Goal: Information Seeking & Learning: Learn about a topic

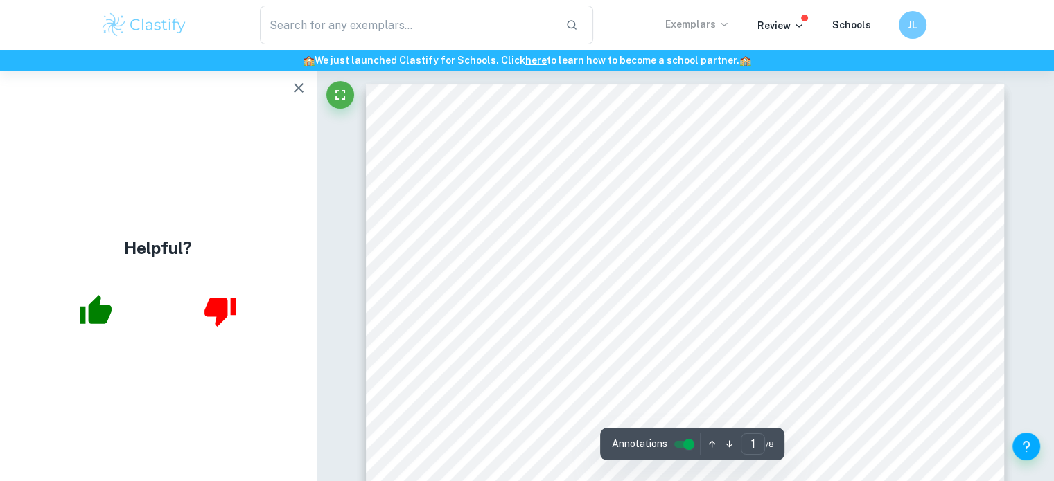
click at [683, 27] on p "Exemplars" at bounding box center [697, 24] width 64 height 15
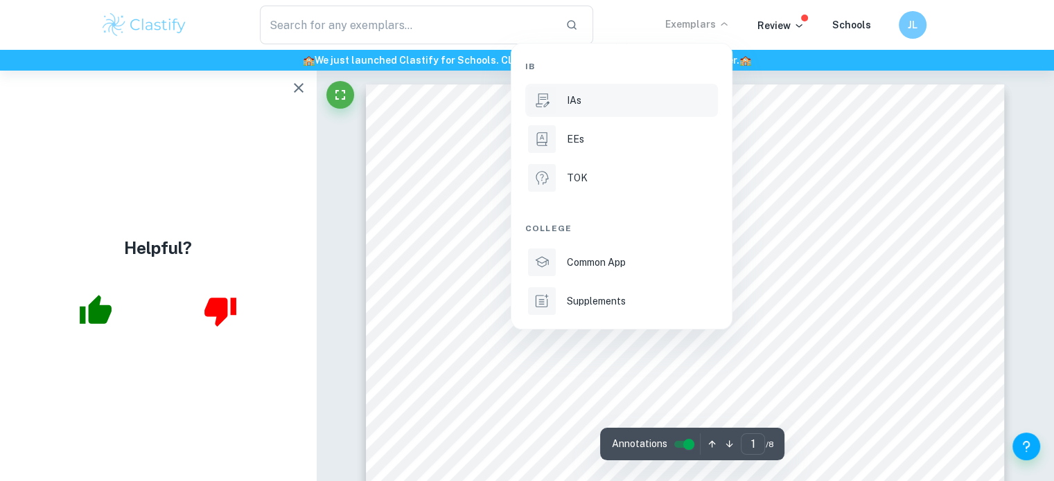
click at [579, 109] on li "IAs" at bounding box center [621, 100] width 193 height 33
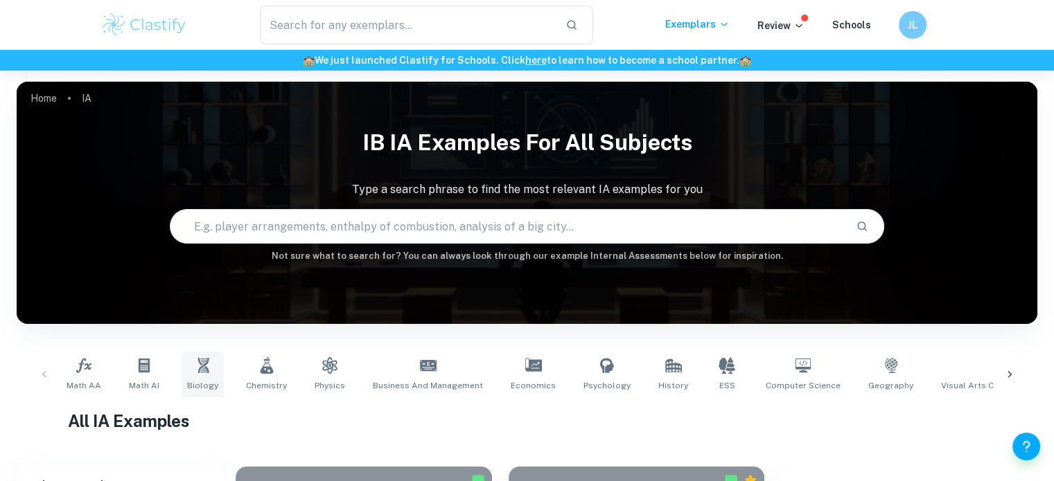
click at [205, 390] on span "Biology" at bounding box center [202, 386] width 31 height 12
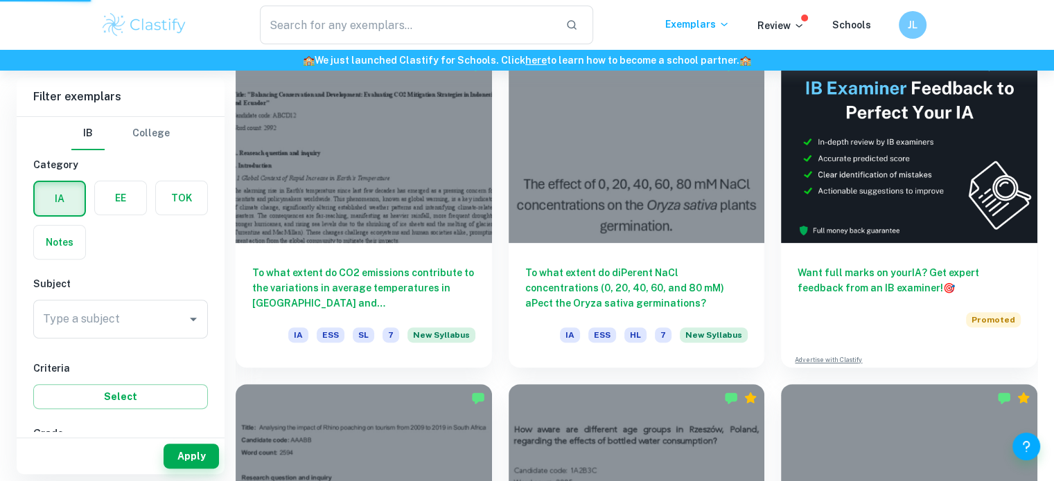
scroll to position [418, 0]
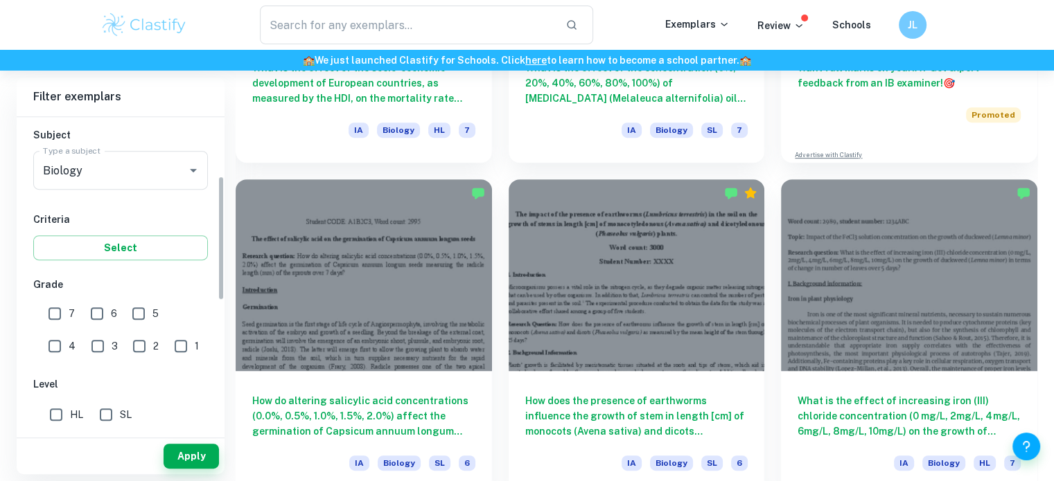
scroll to position [150, 0]
click at [89, 321] on input "6" at bounding box center [97, 313] width 28 height 28
checkbox input "true"
click at [66, 310] on input "7" at bounding box center [55, 313] width 28 height 28
checkbox input "true"
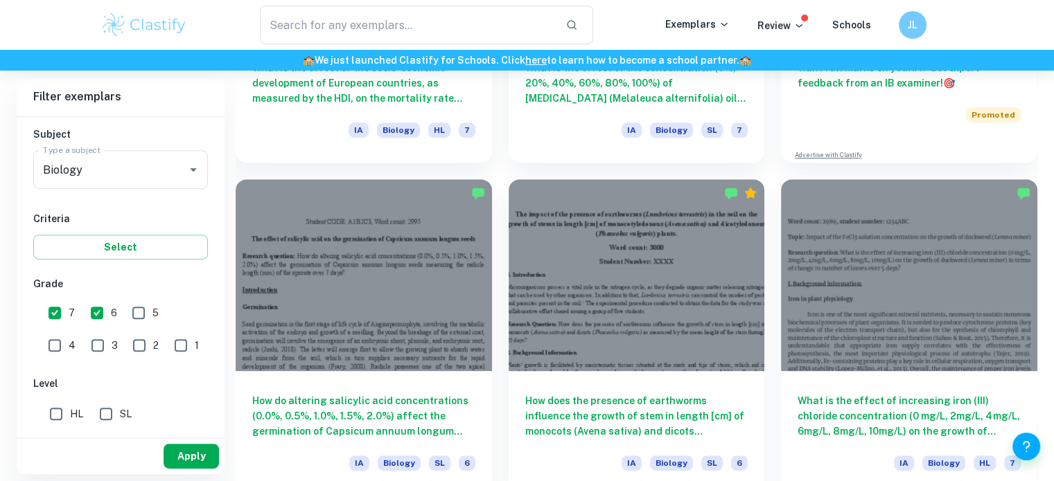
click at [196, 454] on button "Apply" at bounding box center [190, 456] width 55 height 25
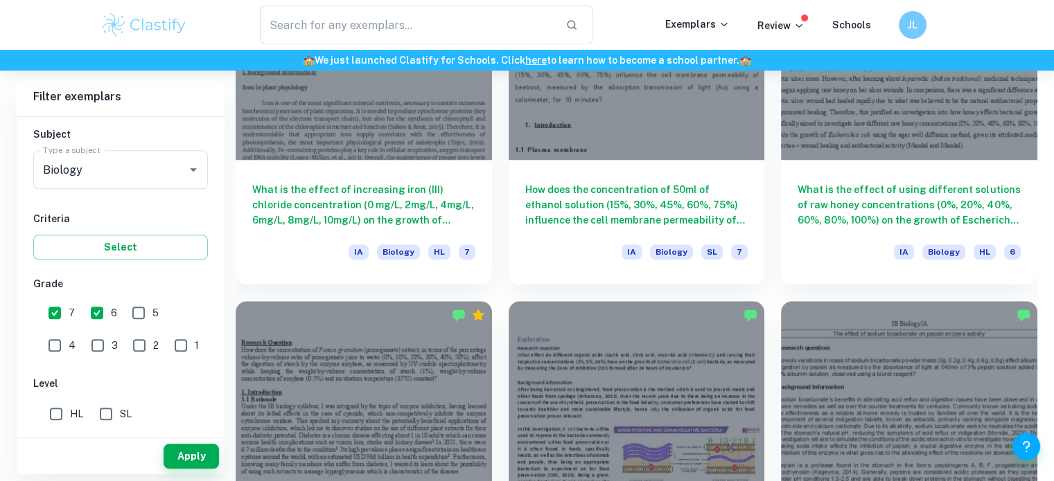
scroll to position [1165, 0]
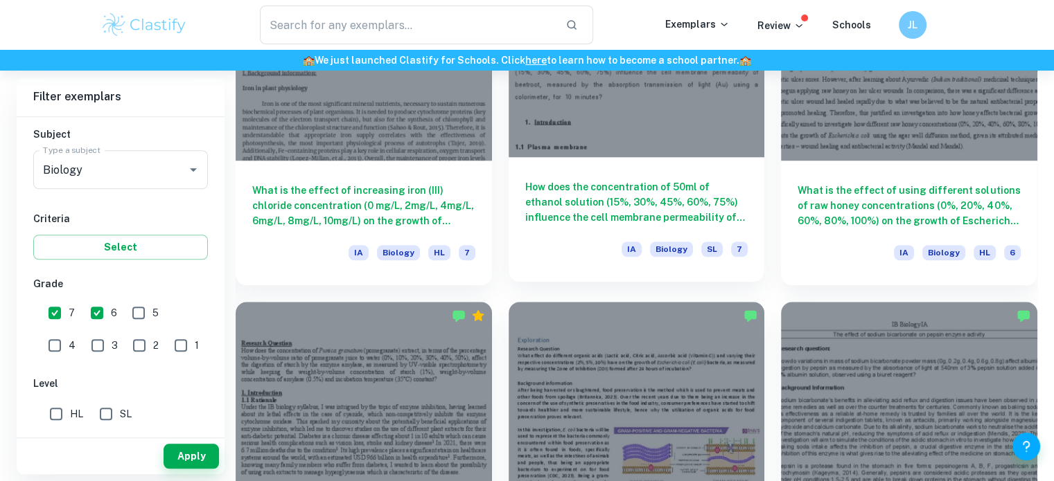
click at [714, 238] on div "How does the concentration of 50ml of ethanol solution (15%, 30%, 45%, 60%, 75%…" at bounding box center [636, 219] width 256 height 125
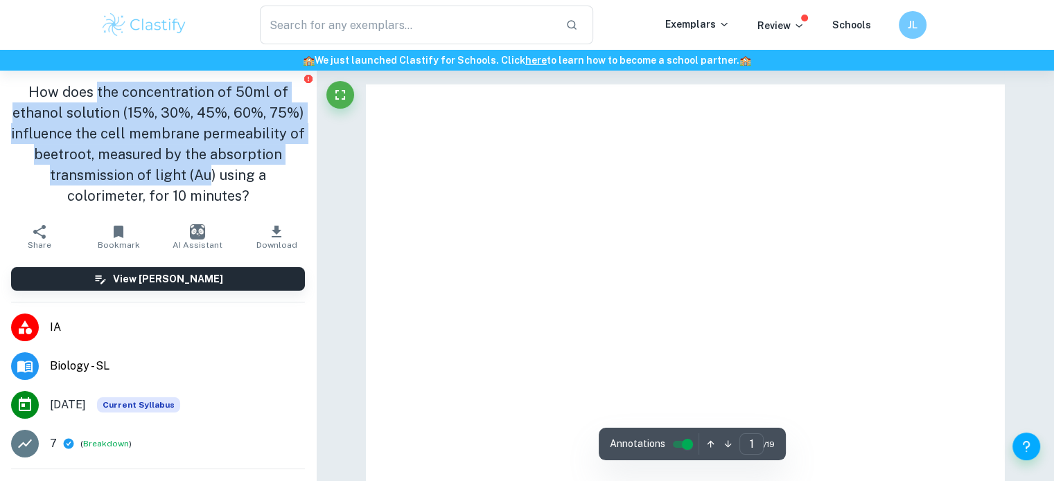
drag, startPoint x: 222, startPoint y: 166, endPoint x: 247, endPoint y: 199, distance: 42.0
click at [247, 199] on h1 "How does the concentration of 50ml of ethanol solution (15%, 30%, 45%, 60%, 75%…" at bounding box center [158, 144] width 294 height 125
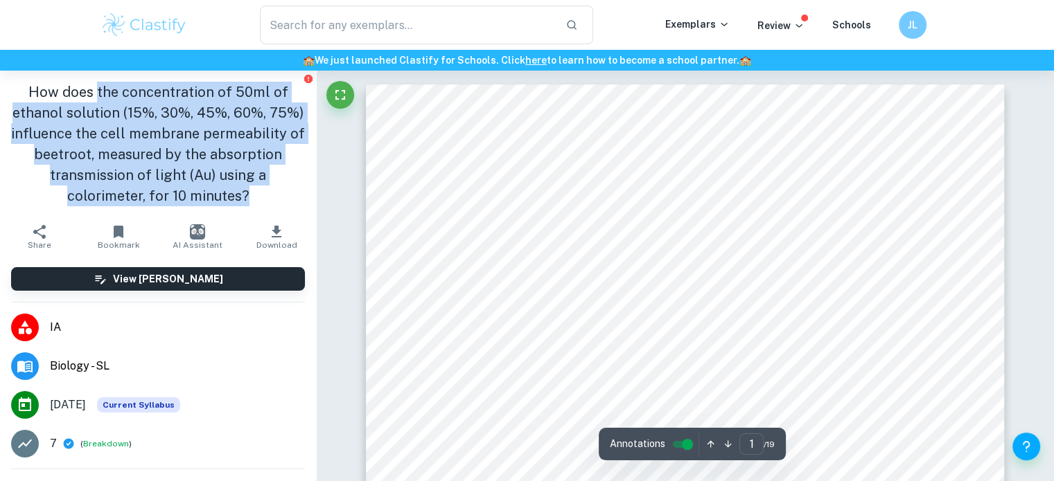
copy h1 "the concentration of 50ml of ethanol solution (15%, 30%, 45%, 60%, 75%) influen…"
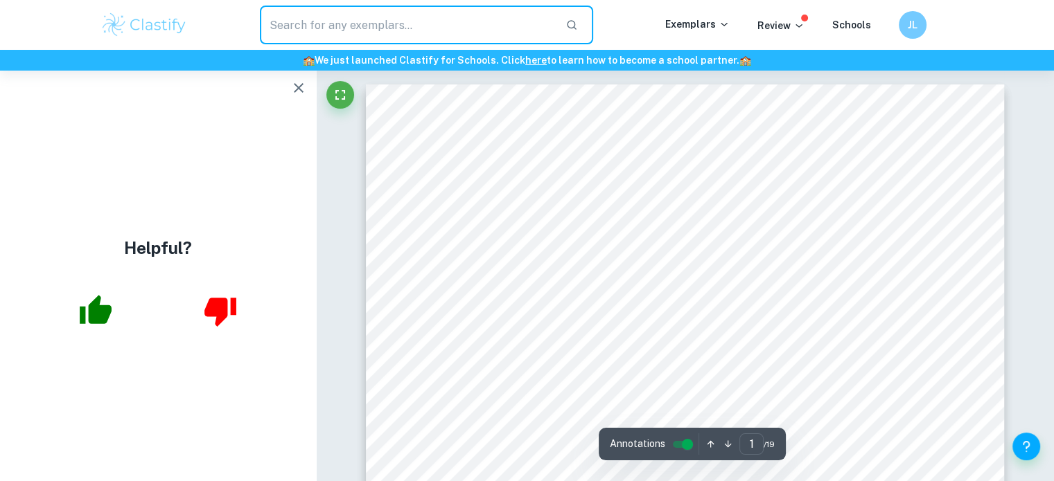
click at [373, 38] on input "text" at bounding box center [407, 25] width 295 height 39
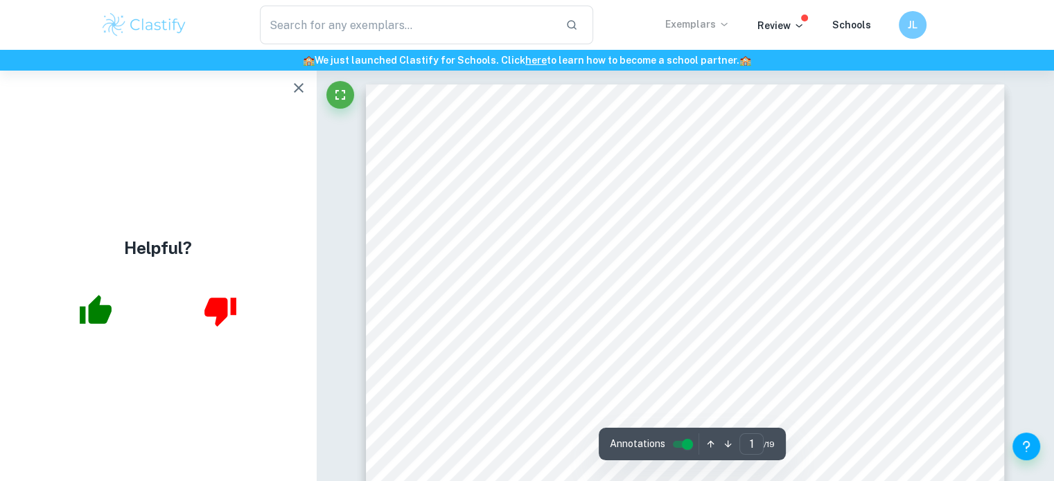
click at [692, 31] on p "Exemplars" at bounding box center [697, 24] width 64 height 15
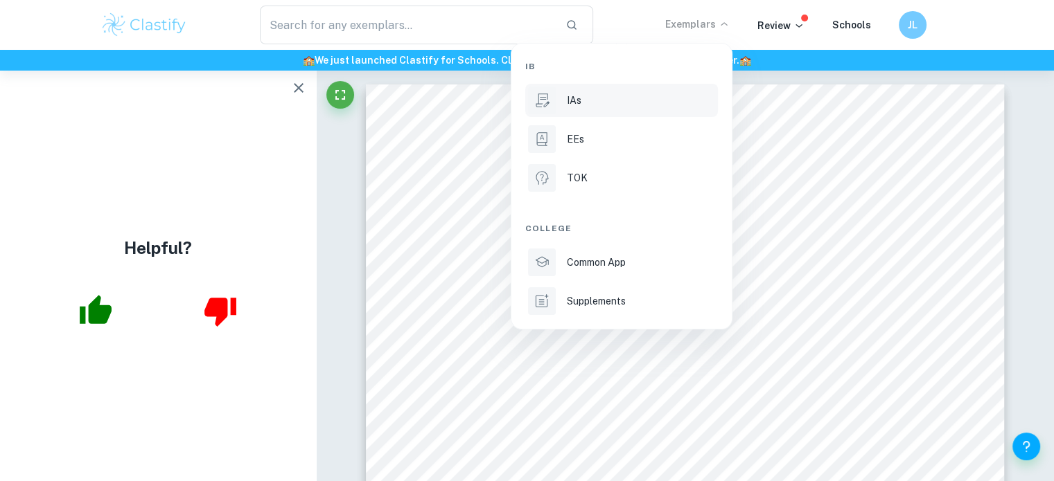
click at [592, 93] on div "IAs" at bounding box center [641, 100] width 148 height 15
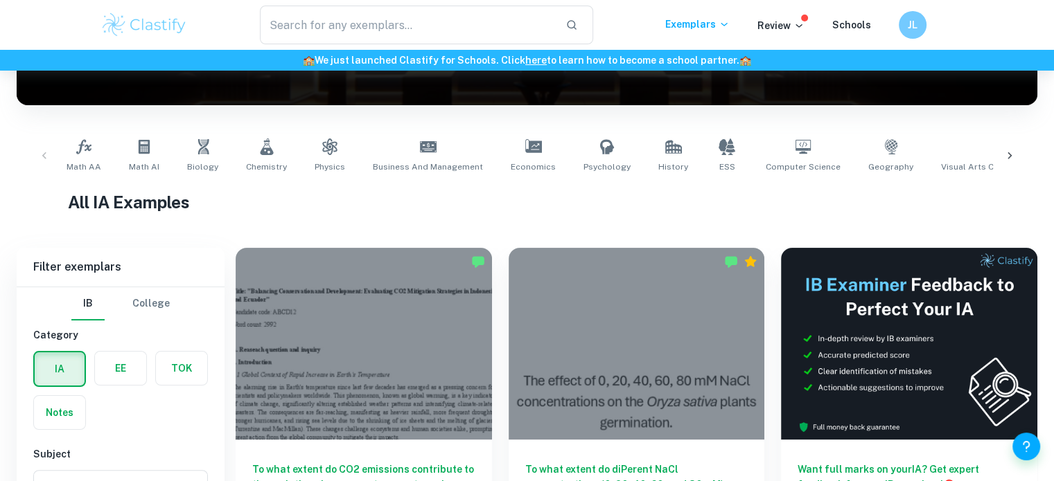
scroll to position [416, 0]
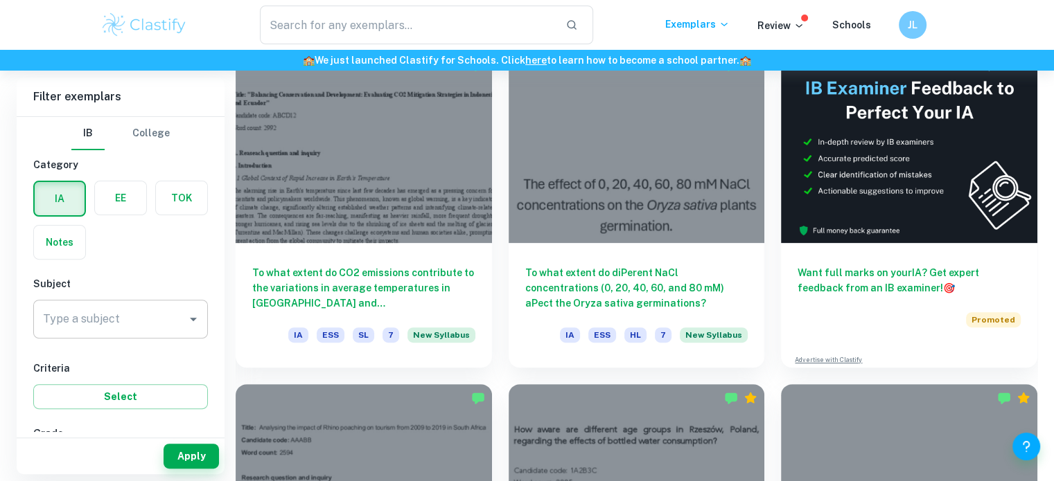
drag, startPoint x: 119, startPoint y: 293, endPoint x: 105, endPoint y: 307, distance: 20.1
click at [105, 307] on div "Subject Type a subject Type a subject" at bounding box center [120, 310] width 175 height 68
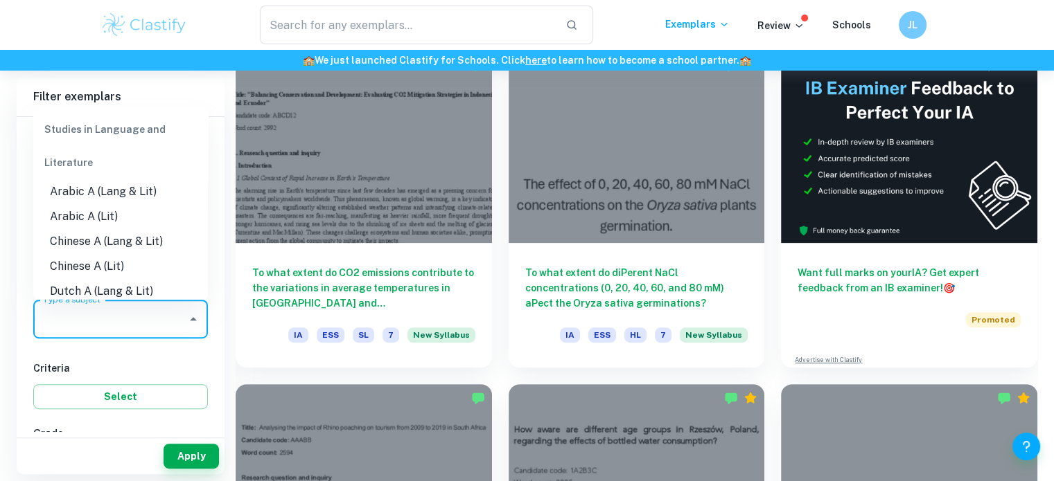
click at [105, 307] on input "Type a subject" at bounding box center [109, 319] width 141 height 26
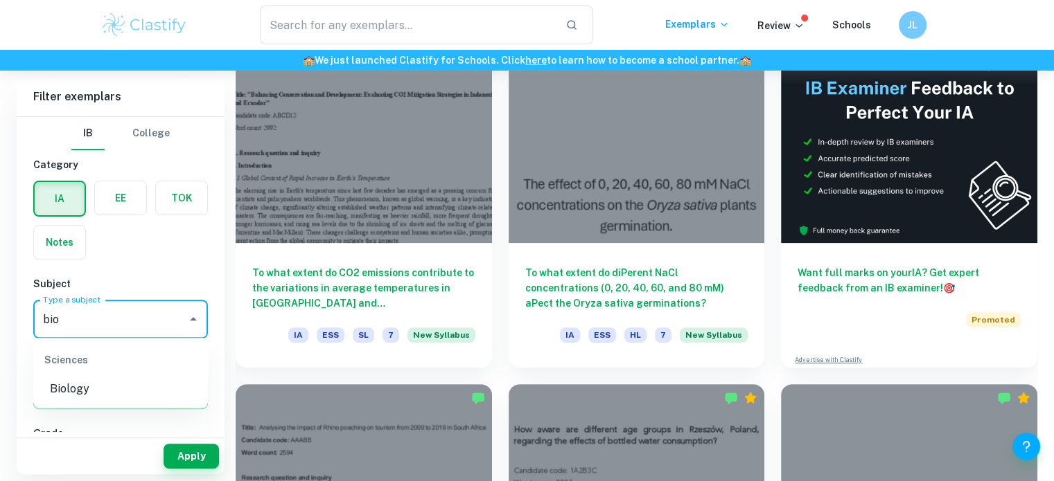
click at [149, 384] on li "Biology" at bounding box center [120, 389] width 175 height 25
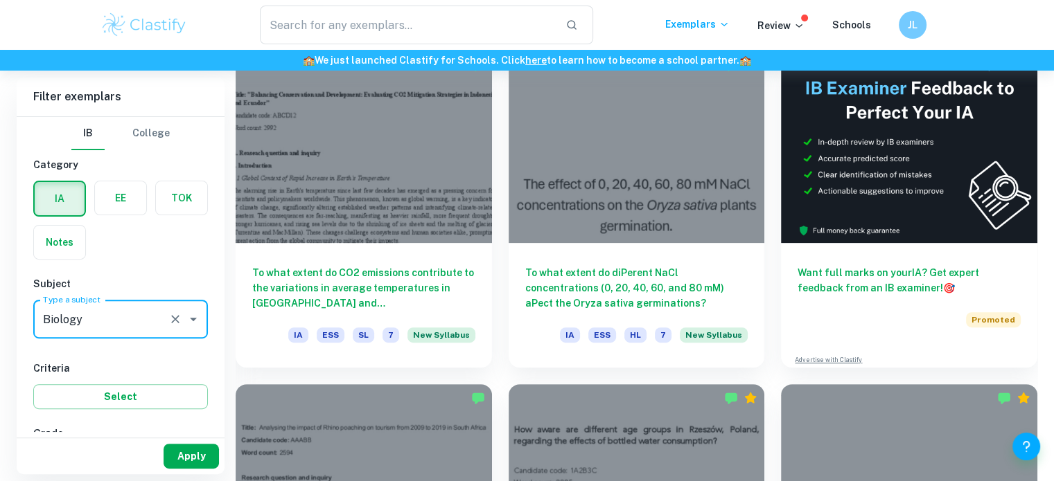
type input "Biology"
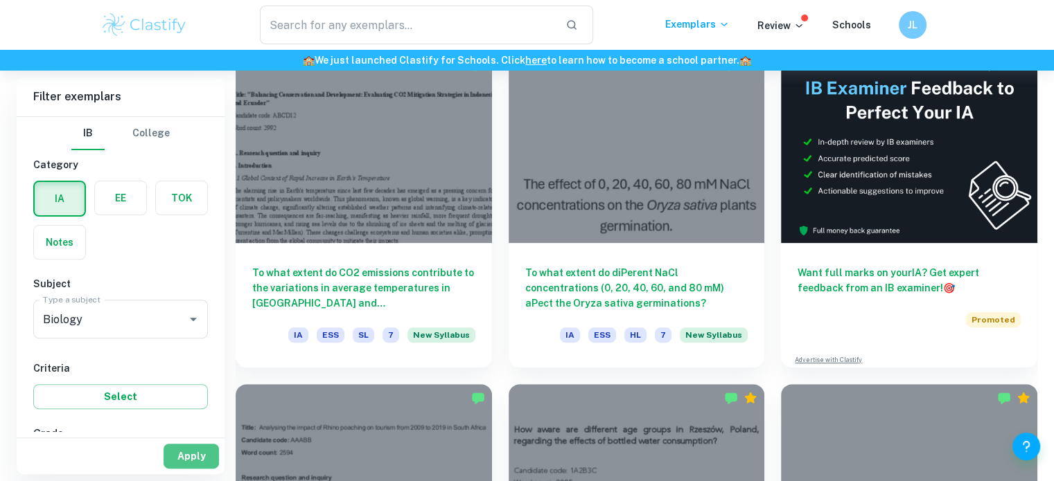
click at [180, 464] on button "Apply" at bounding box center [190, 456] width 55 height 25
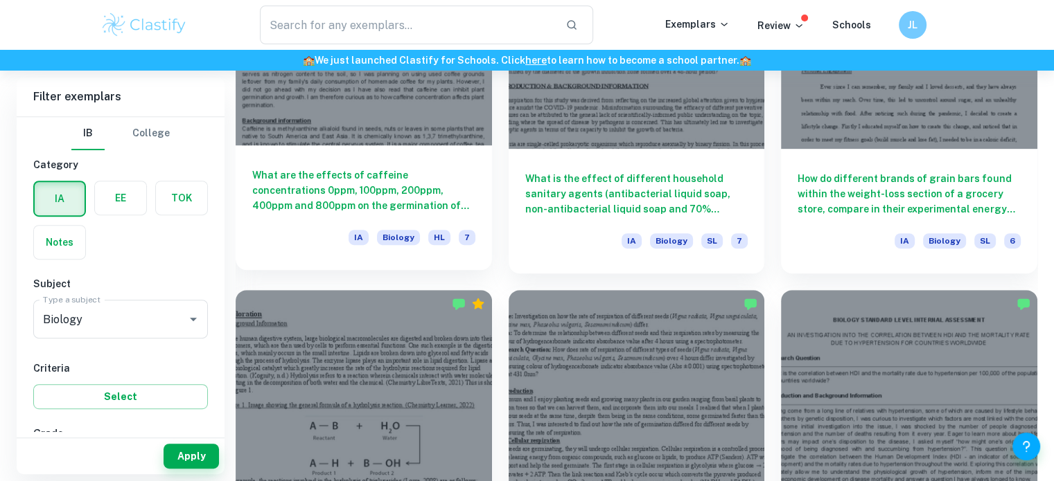
scroll to position [5844, 0]
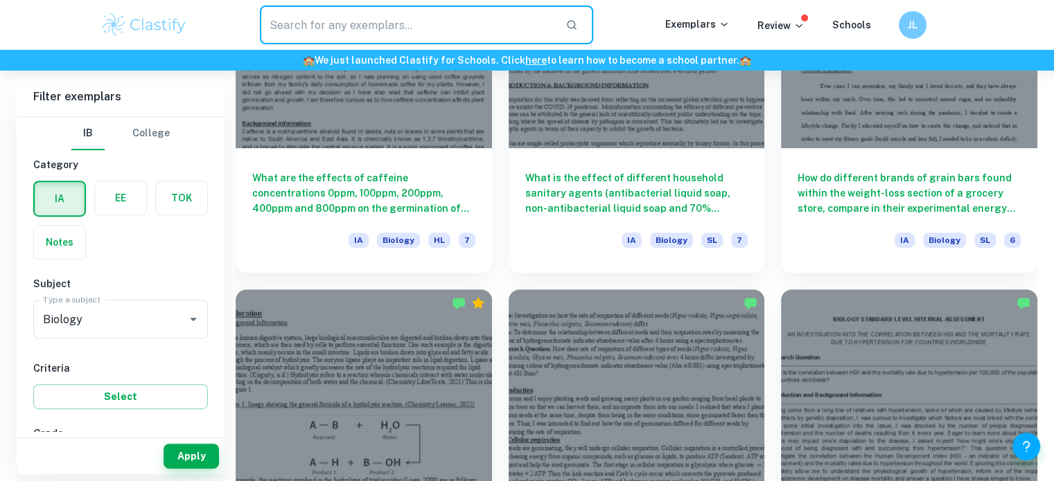
click at [387, 33] on input "text" at bounding box center [407, 25] width 295 height 39
type input "leaf"
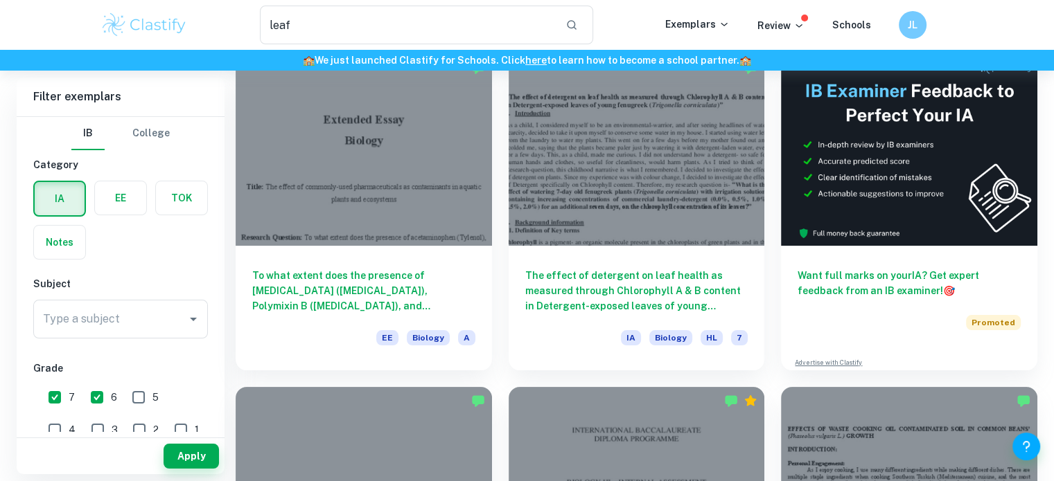
scroll to position [121, 0]
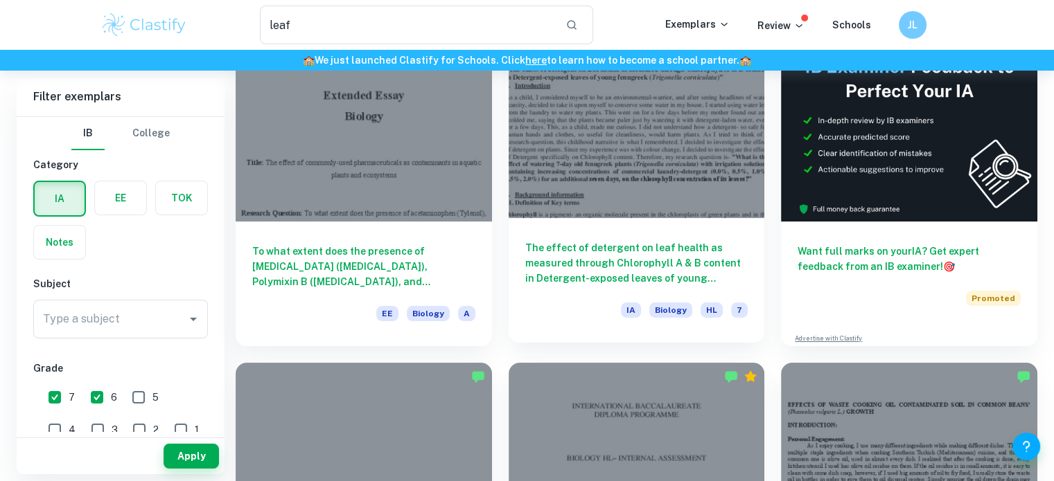
click at [594, 212] on div at bounding box center [636, 122] width 256 height 192
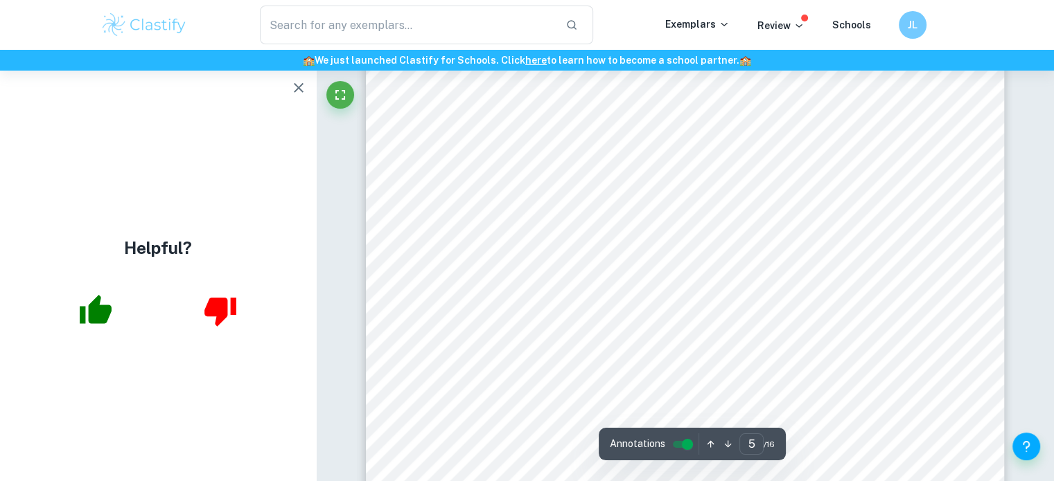
scroll to position [4130, 0]
click at [533, 160] on span "10 burrows were created, 1 cm deep and 2 cm apart. This distance is controlled …" at bounding box center [733, 161] width 513 height 13
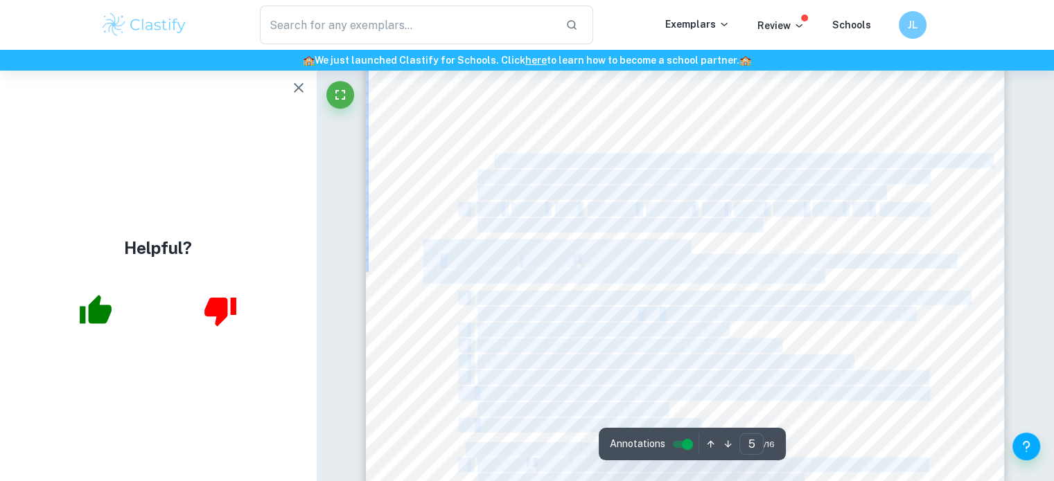
drag, startPoint x: 533, startPoint y: 160, endPoint x: 660, endPoint y: 150, distance: 127.1
click at [660, 150] on div "5 Methodology 5.1 Materials Organisms- • Standard Quality Trigonella corniculat…" at bounding box center [685, 146] width 639 height 903
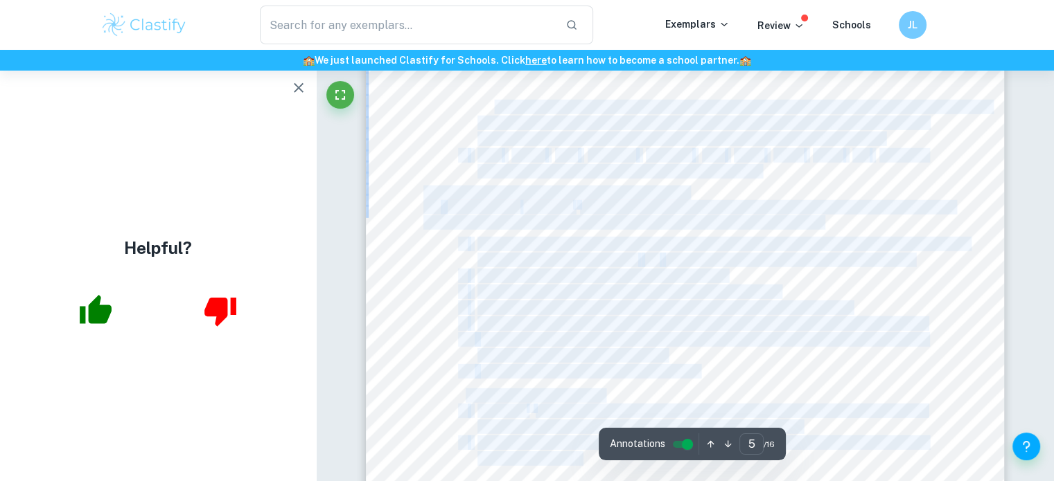
click at [549, 236] on div "5 Methodology 5.1 Materials Organisms- • Standard Quality Trigonella corniculat…" at bounding box center [685, 92] width 639 height 903
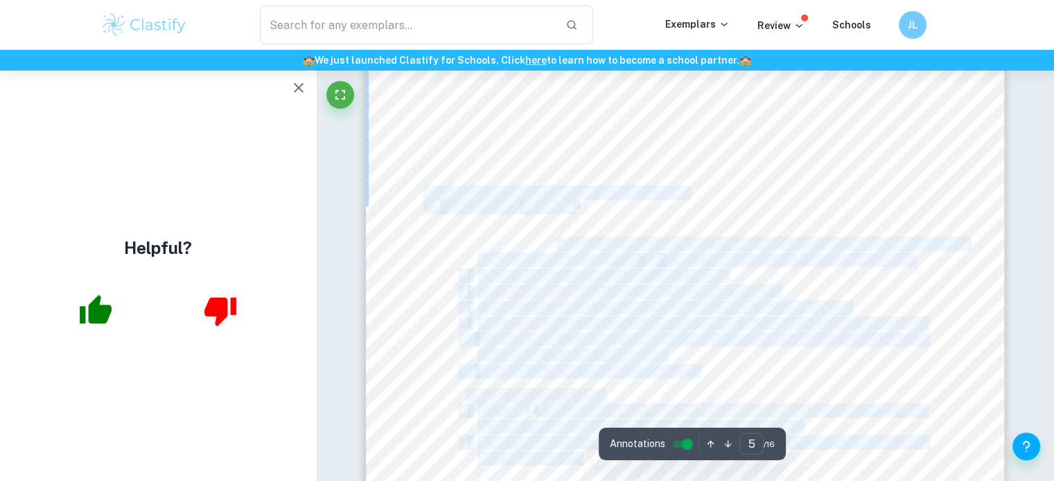
drag, startPoint x: 549, startPoint y: 236, endPoint x: 565, endPoint y: 249, distance: 20.2
click at [565, 249] on div "5 Methodology 5.1 Materials Organisms- • Standard Quality Trigonella corniculat…" at bounding box center [685, 92] width 639 height 903
click at [565, 249] on span "Once the seeds had developed visible roots in two days, they were placed in the…" at bounding box center [722, 244] width 491 height 13
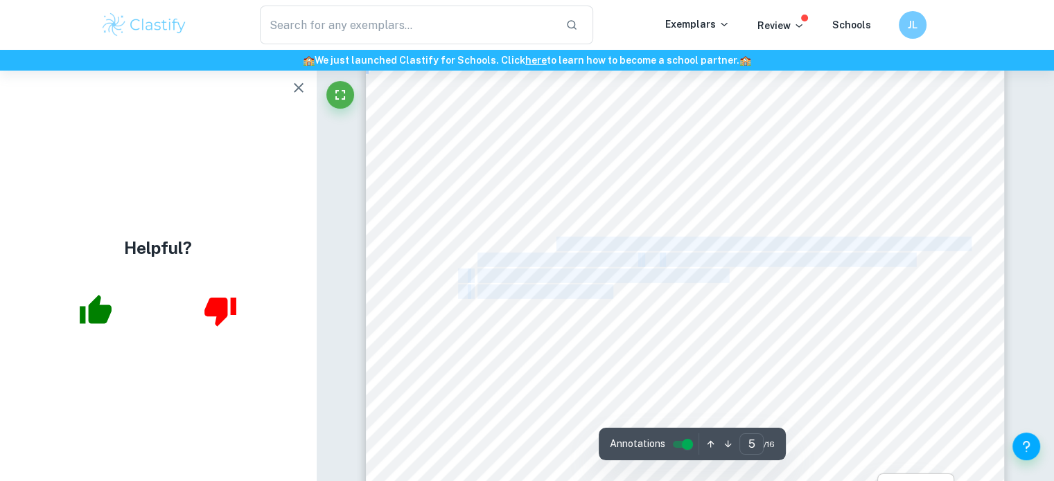
drag, startPoint x: 565, startPoint y: 249, endPoint x: 604, endPoint y: 295, distance: 60.9
click at [604, 295] on div "5 Methodology 5.1 Materials Organisms- • Standard Quality Trigonella corniculat…" at bounding box center [685, 92] width 639 height 903
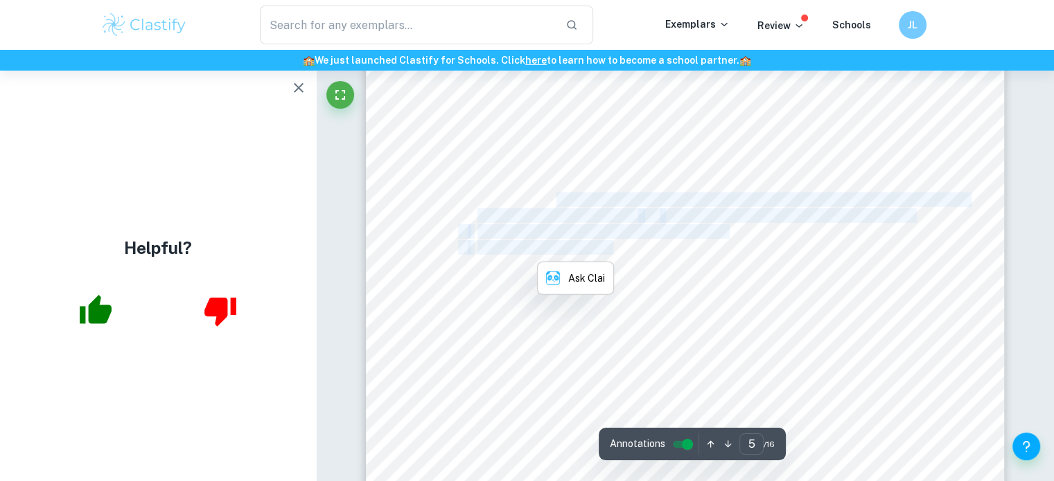
scroll to position [4230, 0]
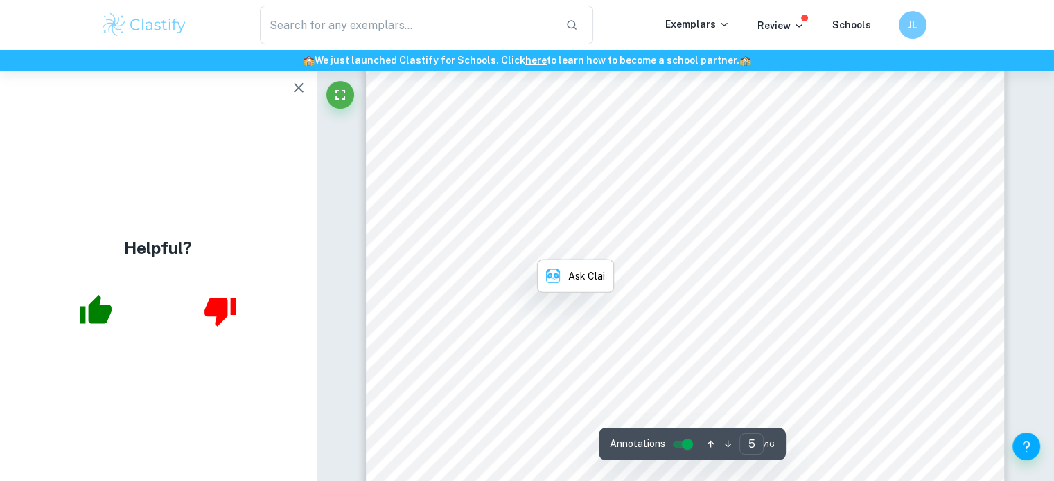
click at [630, 295] on span "Step 9 was repeated with other pots, each being watered with the concentration" at bounding box center [701, 293] width 449 height 13
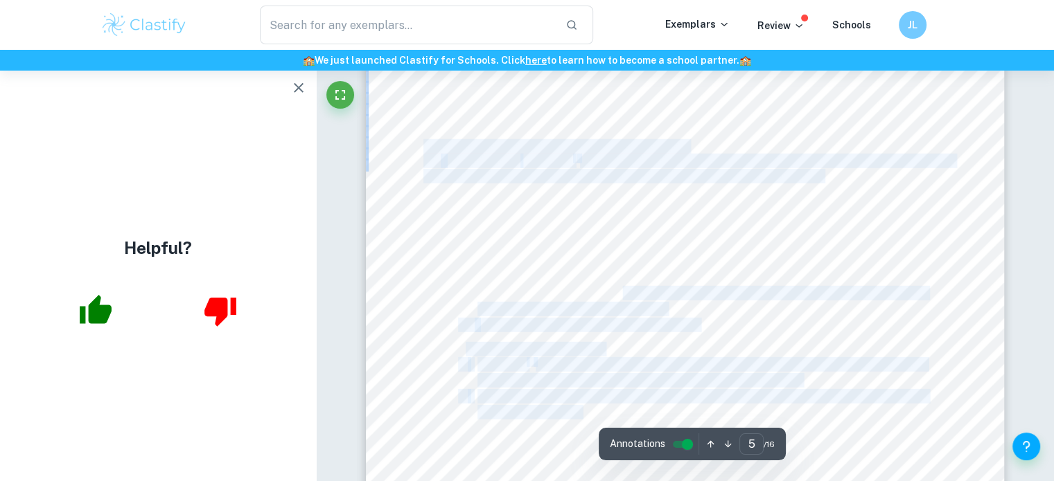
drag, startPoint x: 630, startPoint y: 295, endPoint x: 695, endPoint y: 311, distance: 67.7
click at [695, 311] on div "5 Methodology 5.1 Materials Organisms- • Standard Quality Trigonella corniculat…" at bounding box center [685, 46] width 639 height 903
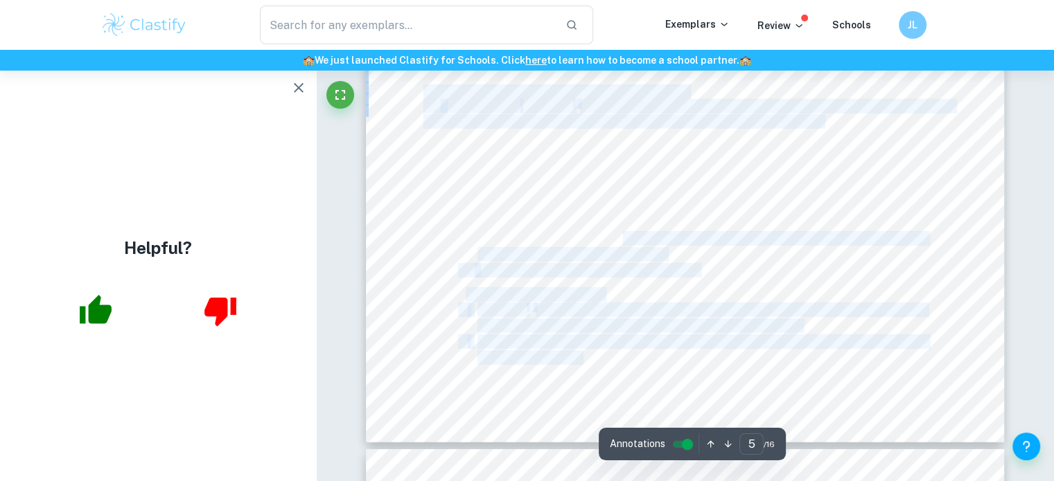
scroll to position [4317, 0]
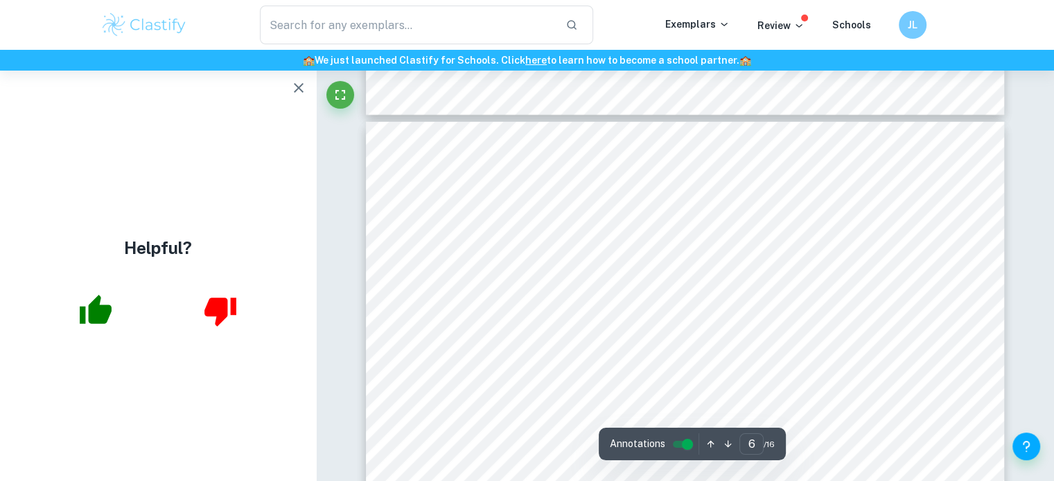
scroll to position [4627, 0]
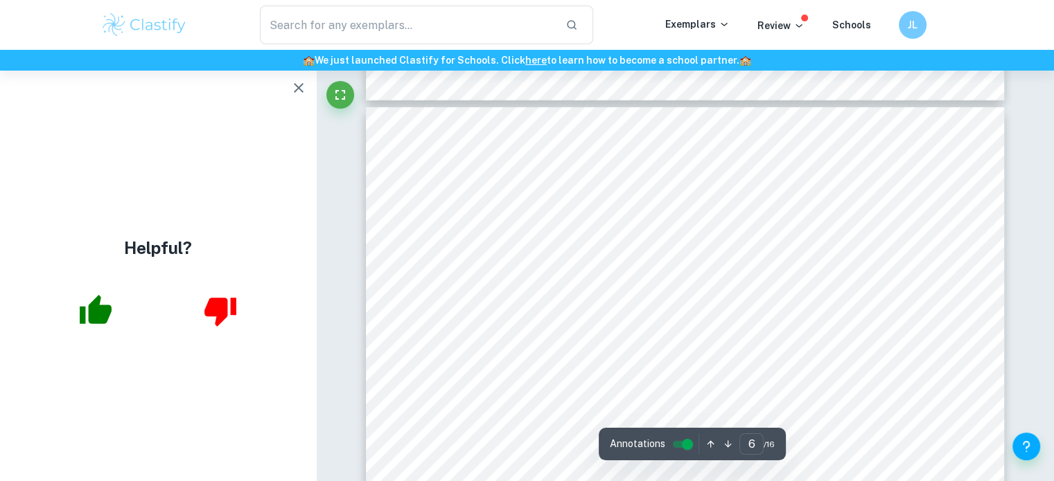
click at [571, 212] on span "solutions), a live plant was randomly selected from the 0.0% labelled pot." at bounding box center [666, 209] width 378 height 13
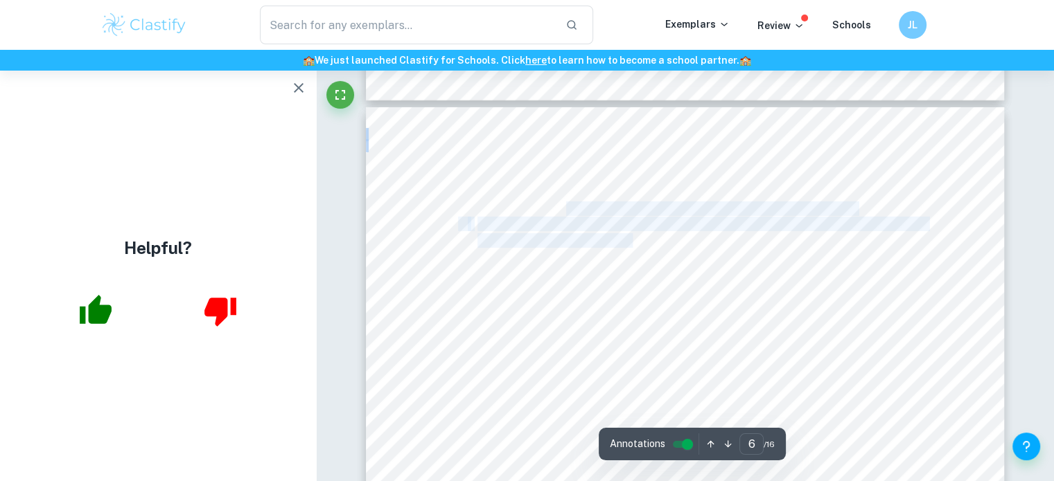
drag, startPoint x: 571, startPoint y: 212, endPoint x: 603, endPoint y: 245, distance: 45.6
click at [621, 235] on span "grams was fixed as the weight because 2 leaves, on average, weighed 0.11g." at bounding box center [673, 241] width 392 height 13
drag, startPoint x: 621, startPoint y: 235, endPoint x: 497, endPoint y: 225, distance: 123.7
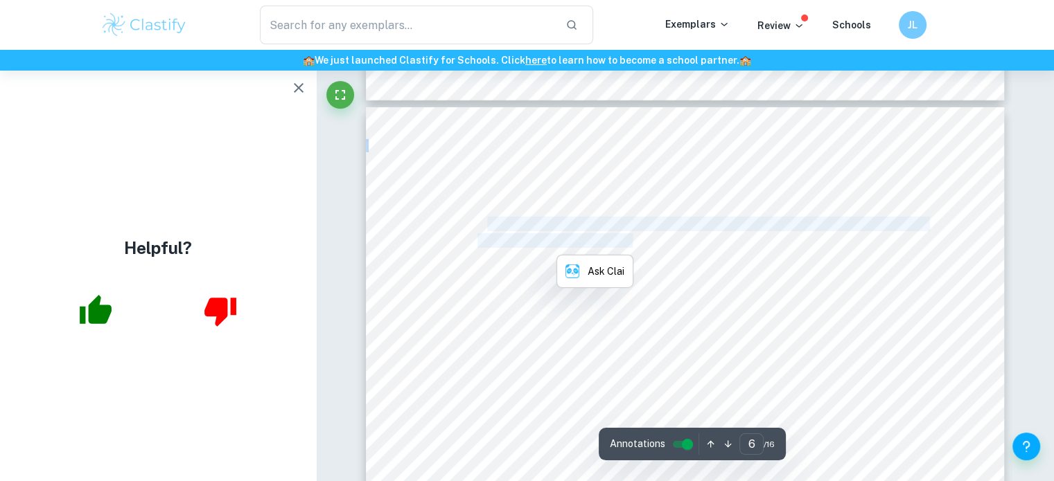
click at [497, 225] on span "2 leaves were plucked and their mass was adjusted to 0.11g on the beam balance.…" at bounding box center [702, 224] width 450 height 13
drag, startPoint x: 497, startPoint y: 225, endPoint x: 720, endPoint y: 243, distance: 223.8
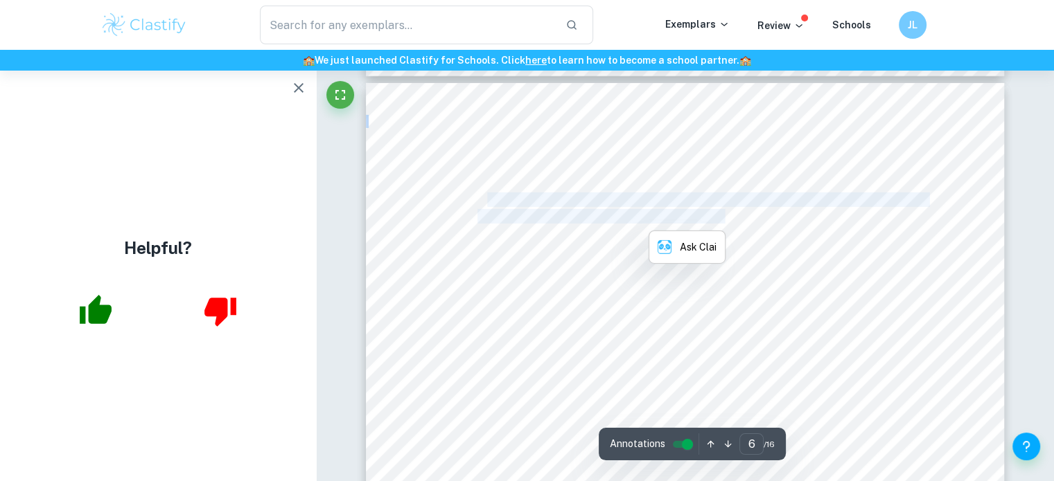
scroll to position [4656, 0]
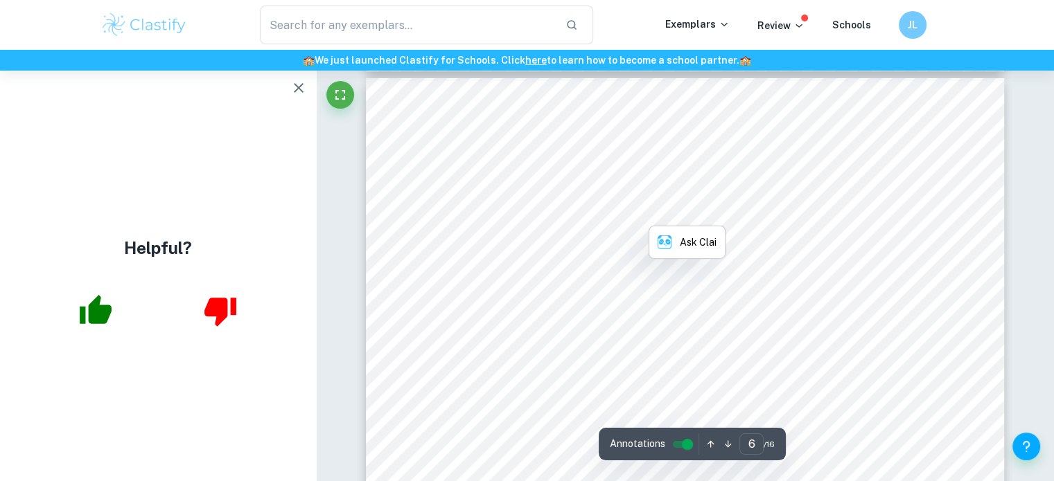
click at [489, 227] on span "In a mortar, 5 ml of the extraction solution was poured using a dropper. The le…" at bounding box center [701, 228] width 449 height 13
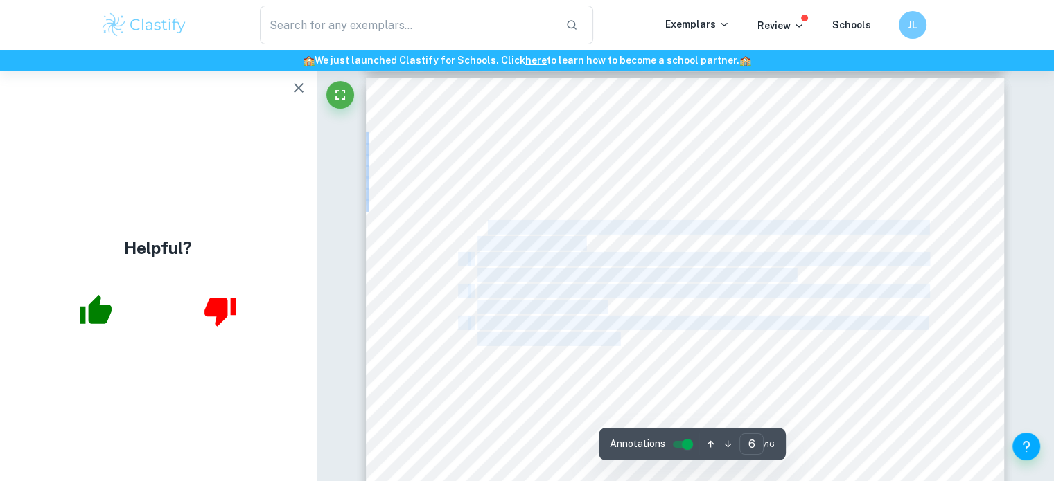
drag, startPoint x: 489, startPoint y: 227, endPoint x: 609, endPoint y: 351, distance: 172.4
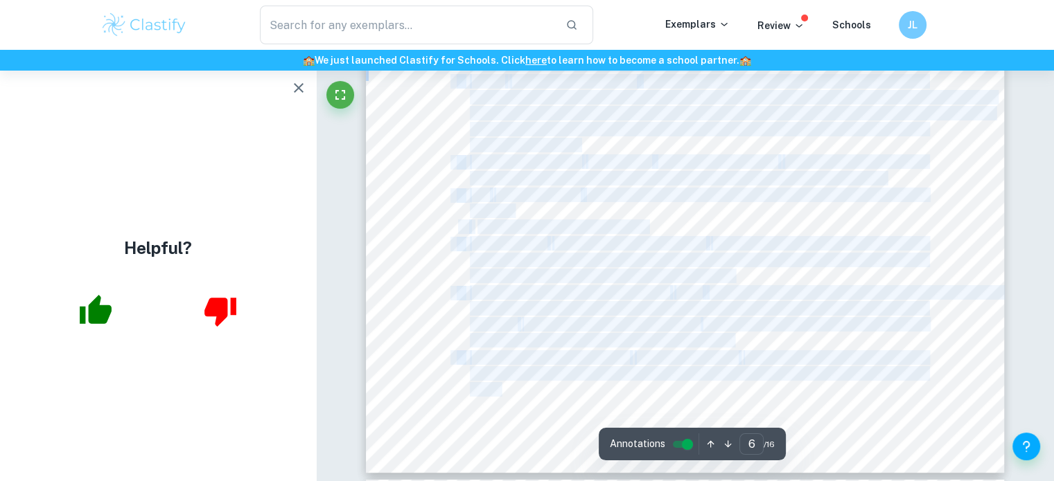
type input "7"
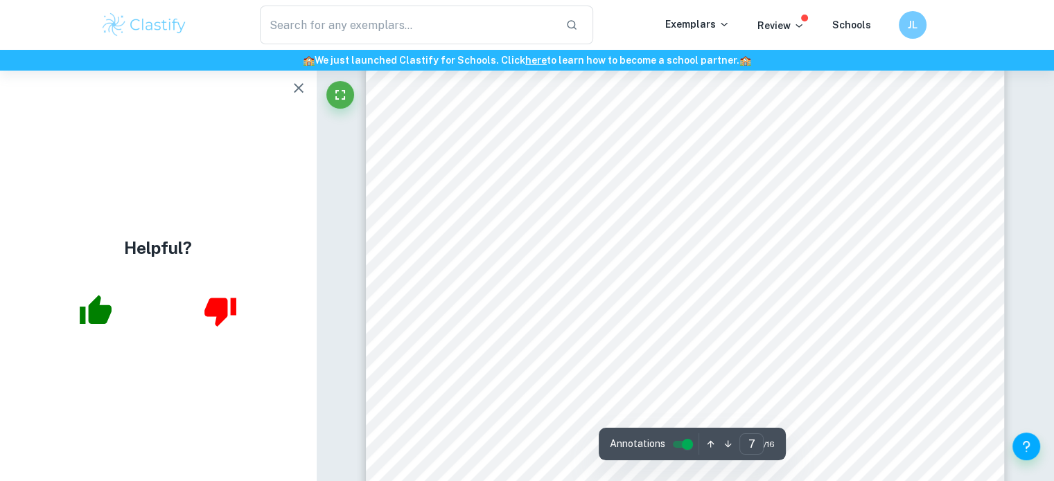
scroll to position [5881, 0]
click at [305, 94] on icon "button" at bounding box center [298, 88] width 17 height 17
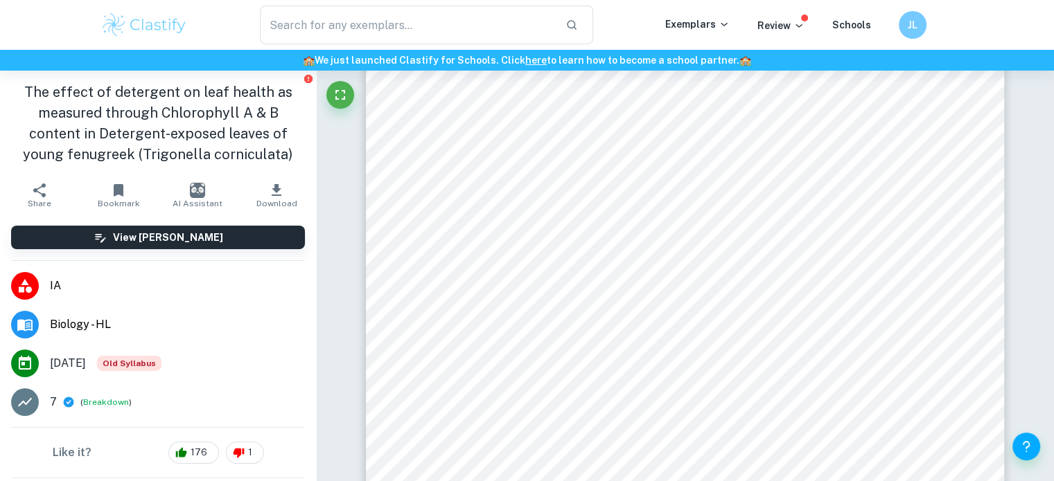
click at [268, 193] on icon "button" at bounding box center [276, 190] width 17 height 17
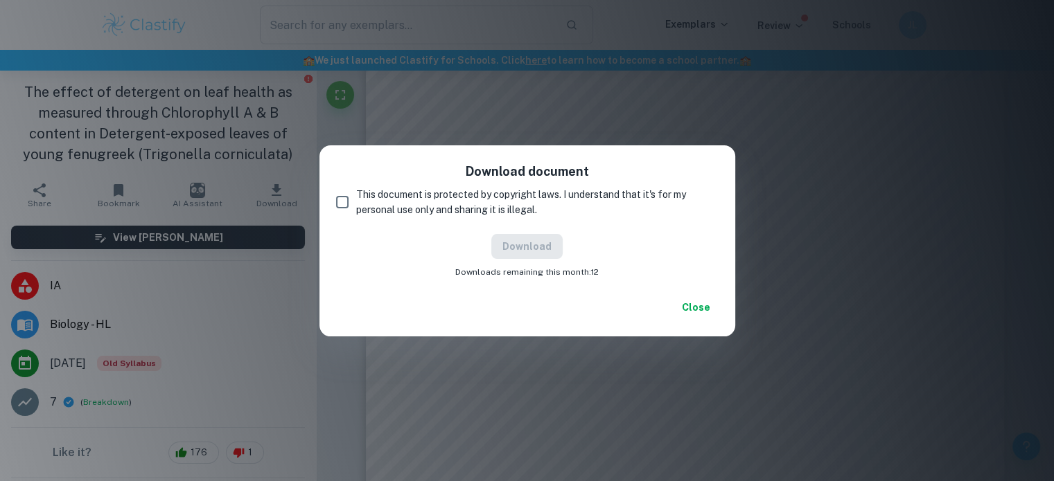
click at [378, 198] on span "This document is protected by copyright laws. I understand that it's for my per…" at bounding box center [531, 202] width 351 height 30
click at [356, 198] on input "This document is protected by copyright laws. I understand that it's for my per…" at bounding box center [342, 202] width 28 height 28
checkbox input "true"
click at [504, 247] on button "Download" at bounding box center [526, 246] width 71 height 25
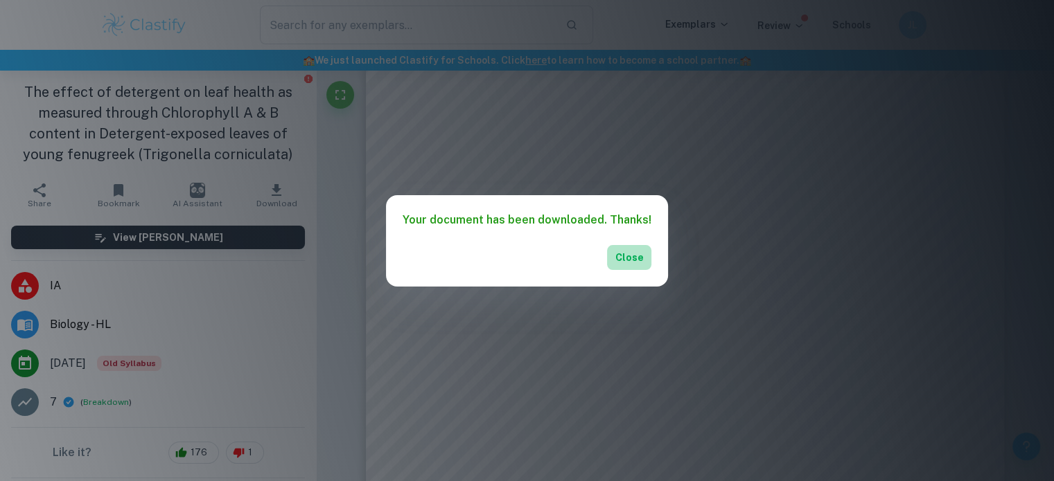
click at [616, 261] on button "Close" at bounding box center [629, 257] width 44 height 25
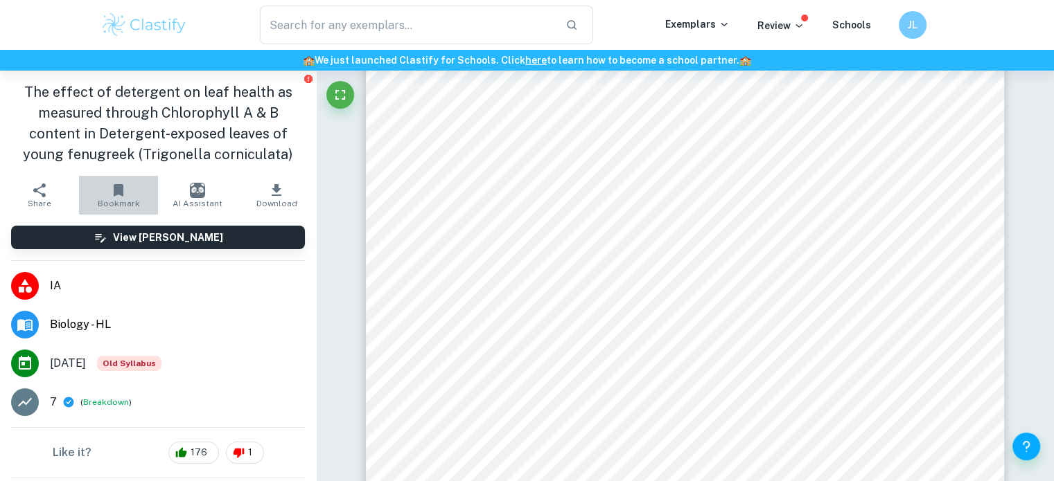
click at [116, 195] on icon "button" at bounding box center [119, 190] width 10 height 12
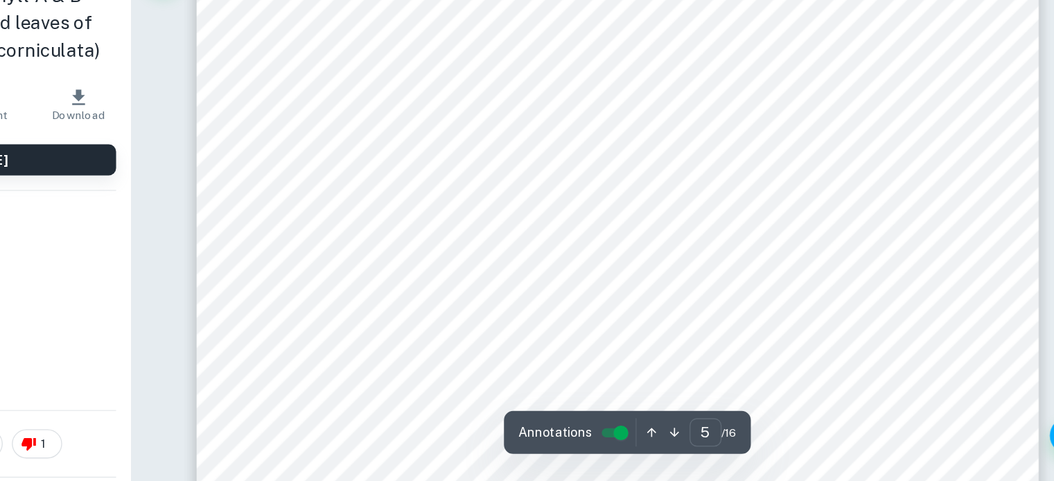
scroll to position [4061, 0]
click at [501, 227] on span "10 burrows were created, 1 cm deep and 2 cm apart. This distance is controlled …" at bounding box center [733, 230] width 513 height 13
copy span "burrows"
click at [595, 229] on span "10 burrows were created, 1 cm deep and 2 cm apart. This distance is controlled …" at bounding box center [733, 230] width 513 height 13
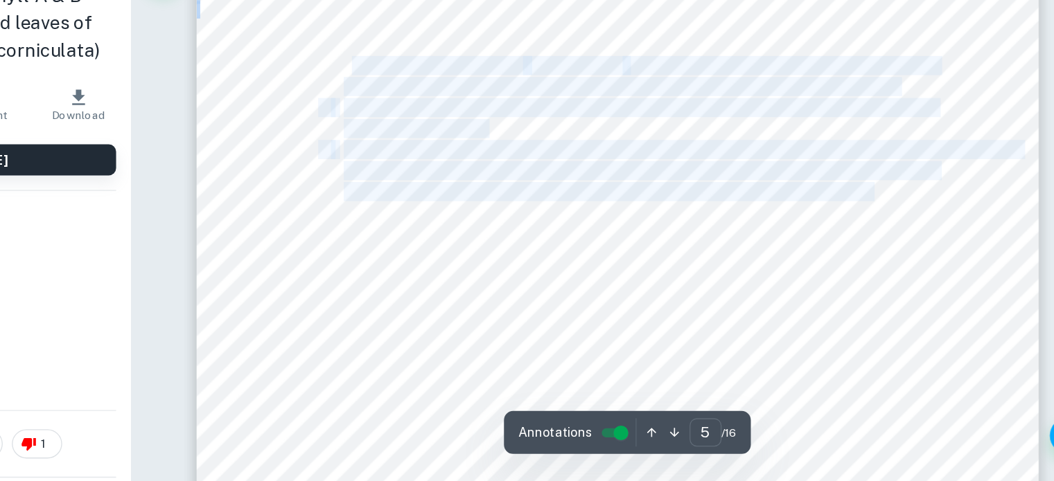
drag, startPoint x: 567, startPoint y: 213, endPoint x: 879, endPoint y: 257, distance: 315.4
click at [879, 257] on div "5 Methodology 5.1 Materials Organisms- • Standard Quality Trigonella corniculat…" at bounding box center [685, 215] width 639 height 903
copy div "0 similarly-sized seeds of T. corniculata were chosen, and placed in a damp clo…"
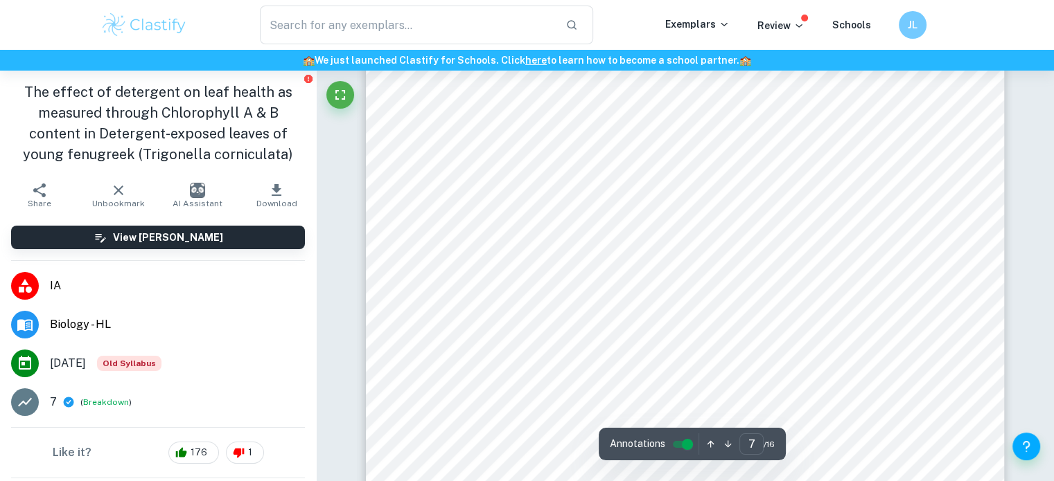
scroll to position [5820, 0]
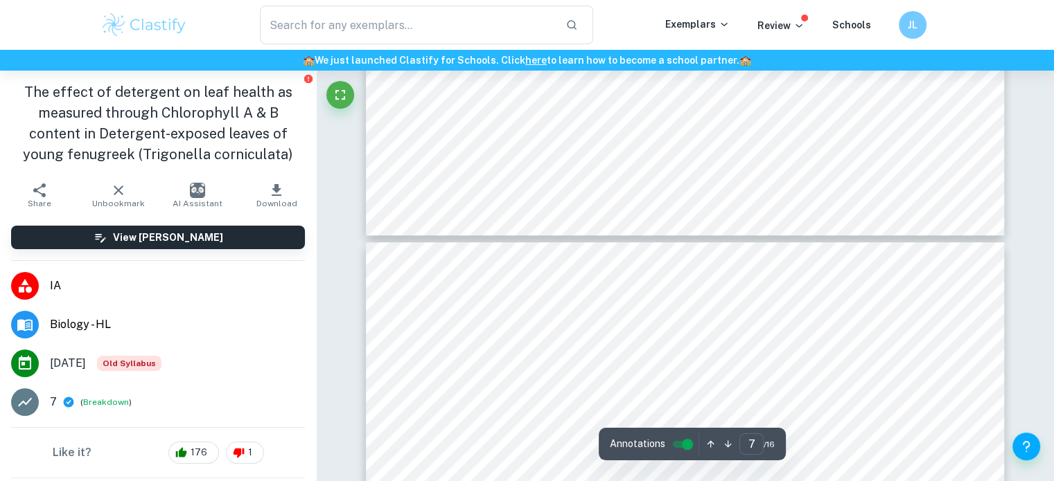
type input "8"
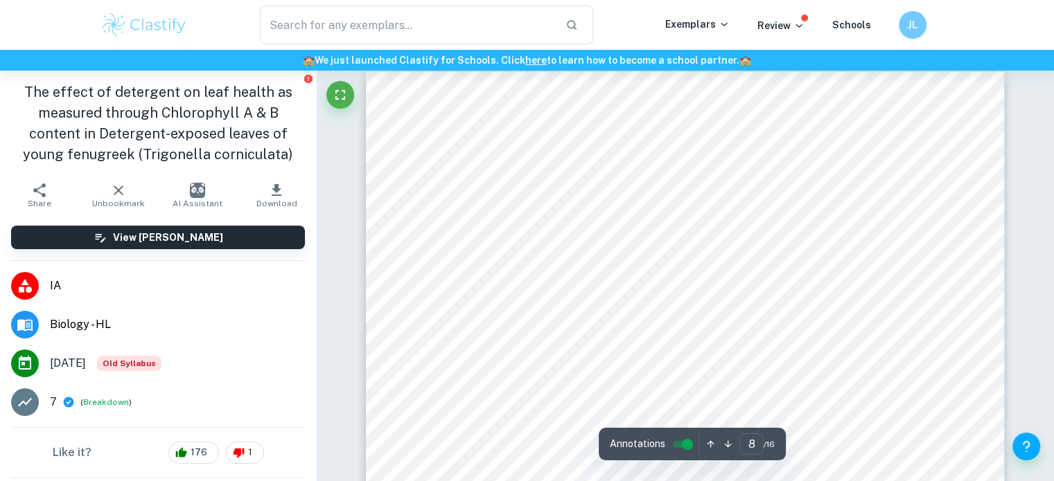
scroll to position [6482, 0]
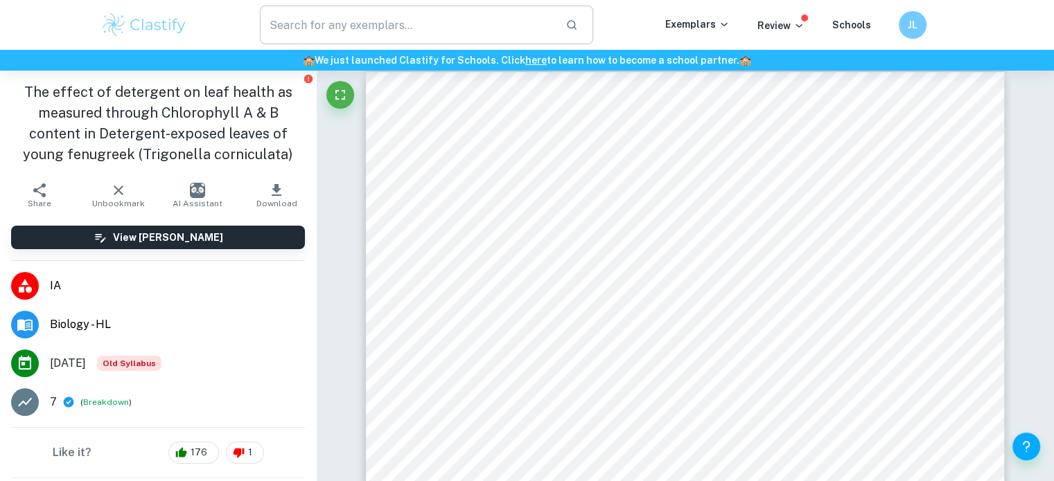
click at [451, 10] on input "text" at bounding box center [407, 25] width 295 height 39
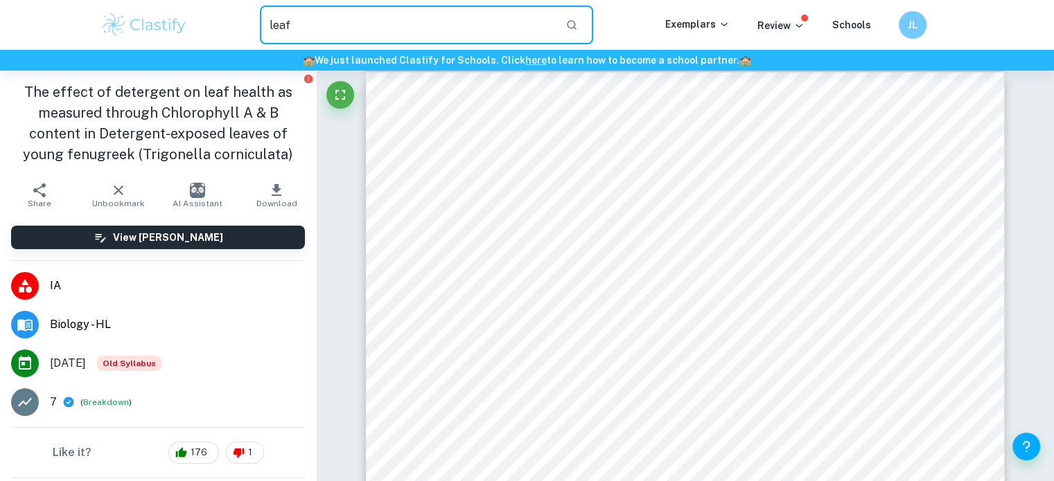
type input "leaf"
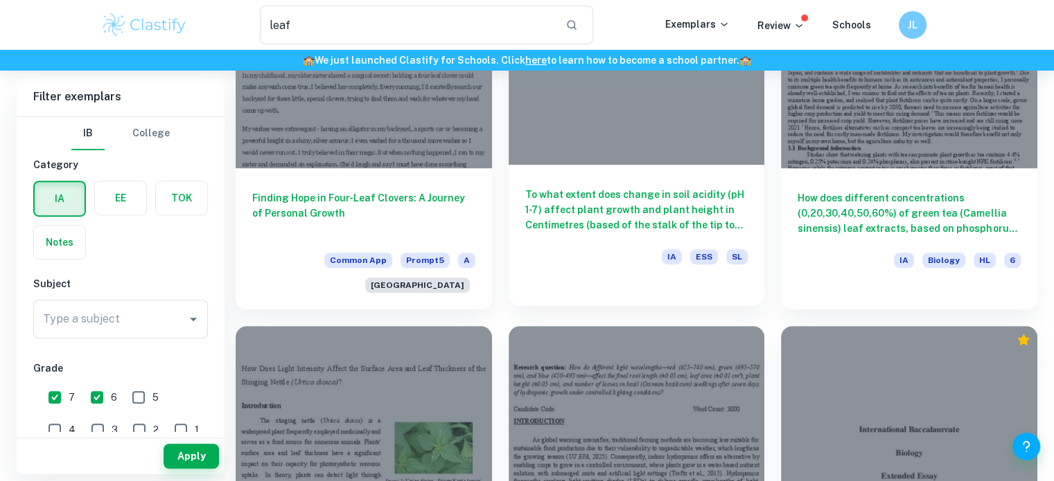
scroll to position [964, 0]
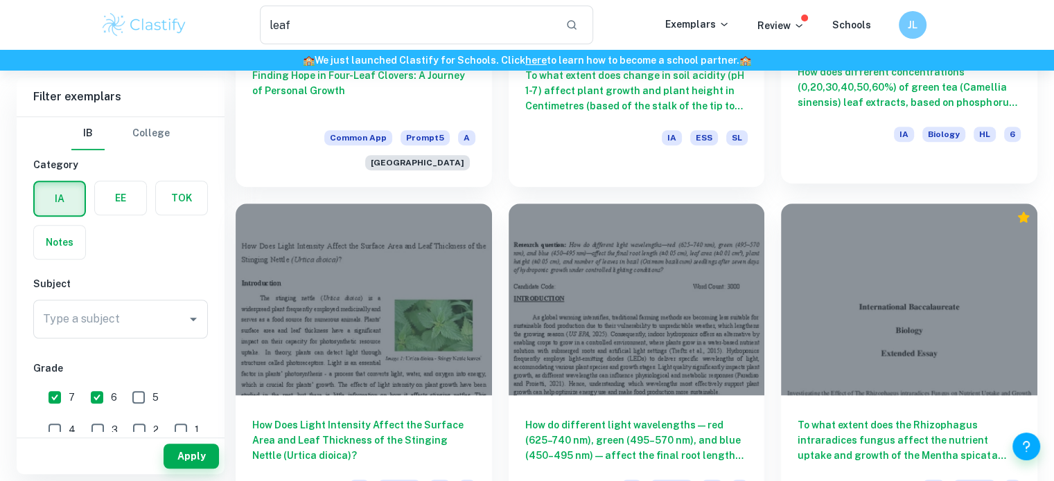
click at [835, 149] on div "IA Biology HL 6" at bounding box center [908, 139] width 223 height 24
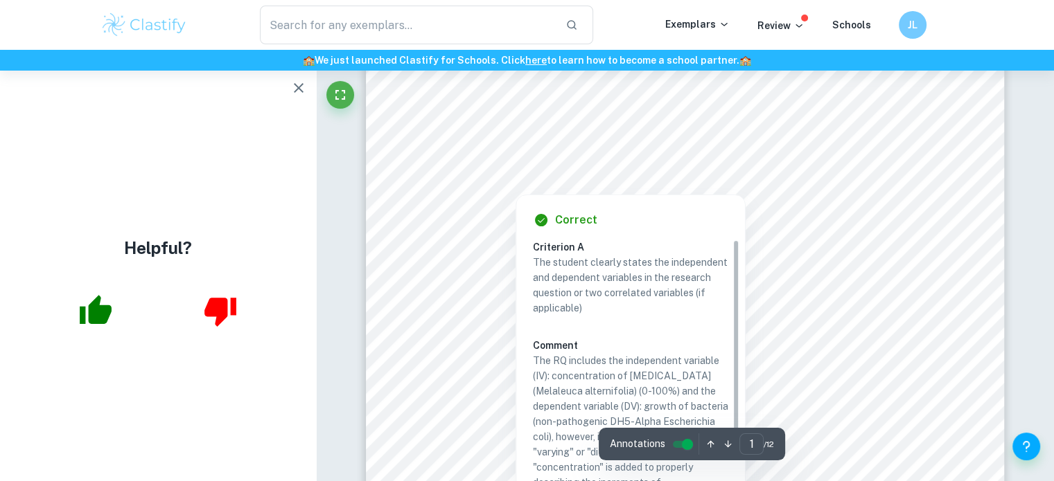
scroll to position [345, 0]
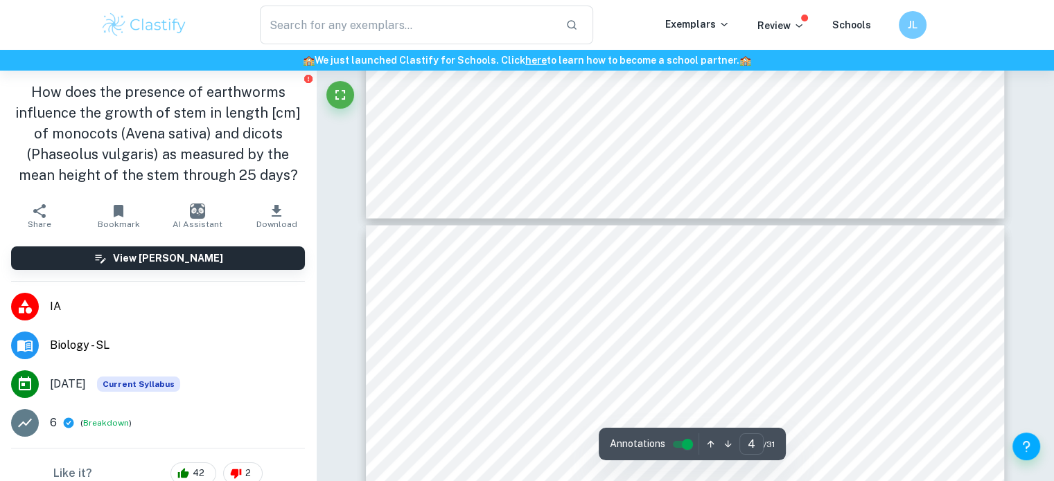
scroll to position [2693, 0]
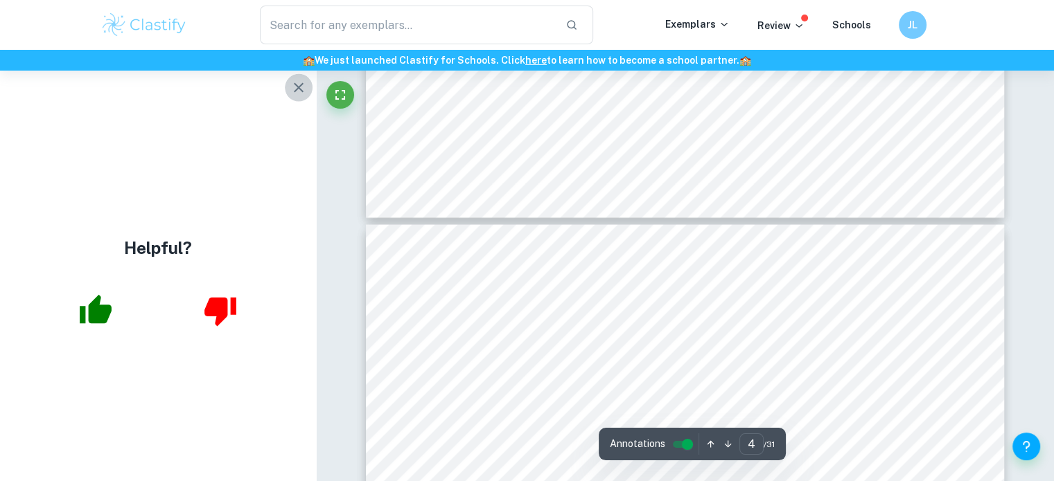
click at [294, 90] on icon "button" at bounding box center [298, 88] width 17 height 17
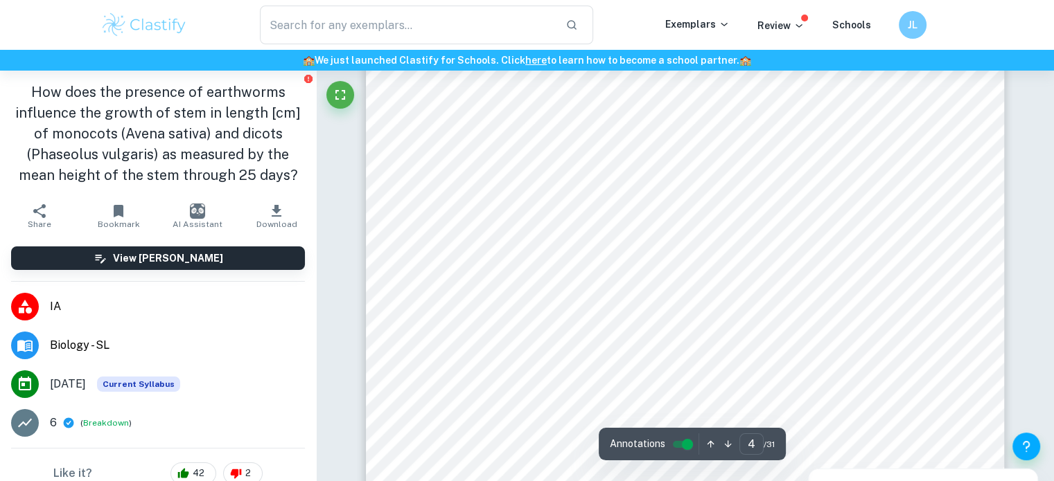
scroll to position [3310, 0]
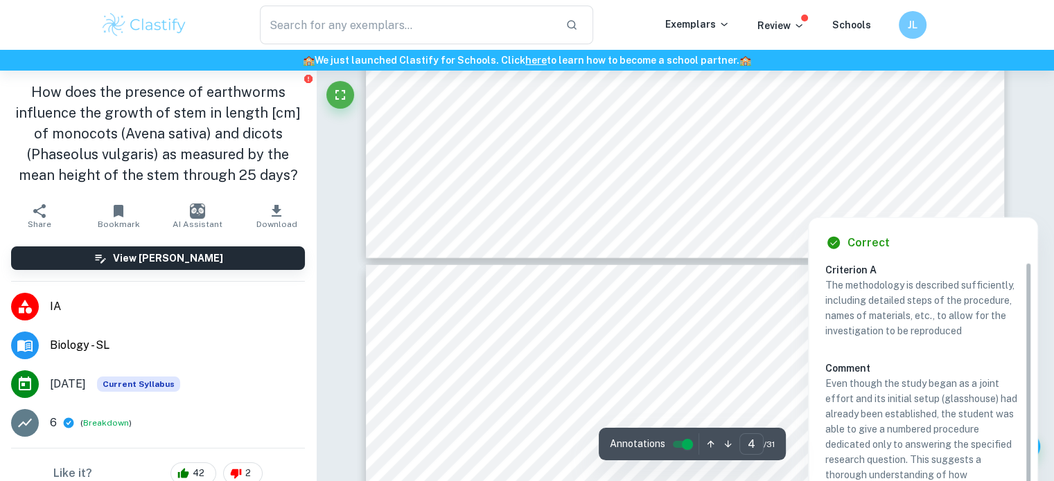
type input "5"
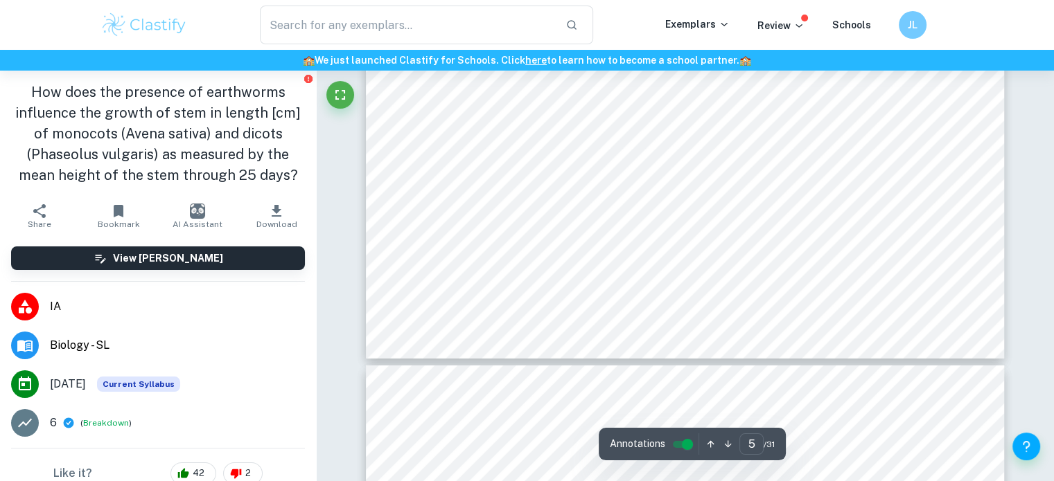
scroll to position [4377, 0]
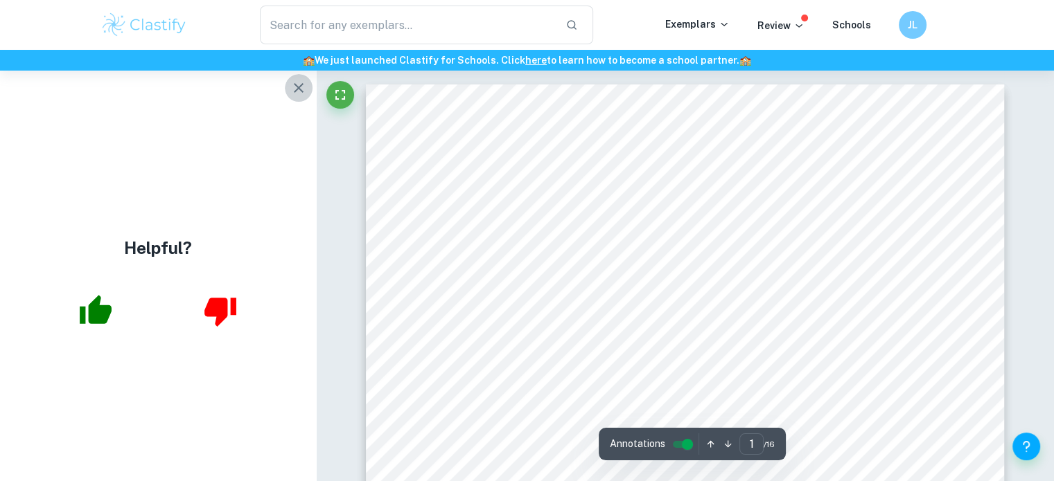
click at [299, 88] on icon "button" at bounding box center [299, 88] width 10 height 10
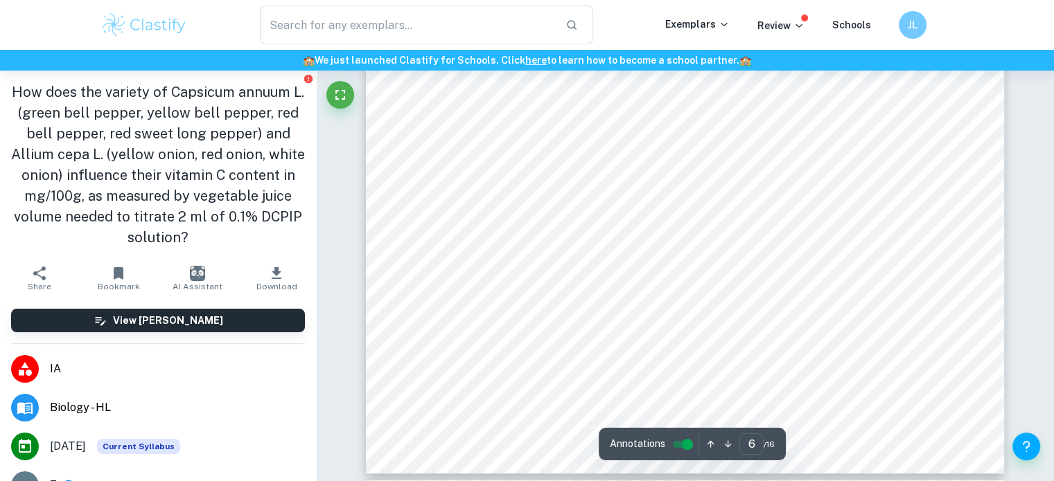
scroll to position [5172, 0]
click at [477, 163] on span "1." at bounding box center [475, 169] width 10 height 12
drag, startPoint x: 477, startPoint y: 163, endPoint x: 704, endPoint y: 187, distance: 228.4
click at [704, 187] on div "6 7. Titration of the DCPIP solution was conducted until the endpoint was reach…" at bounding box center [685, 17] width 639 height 903
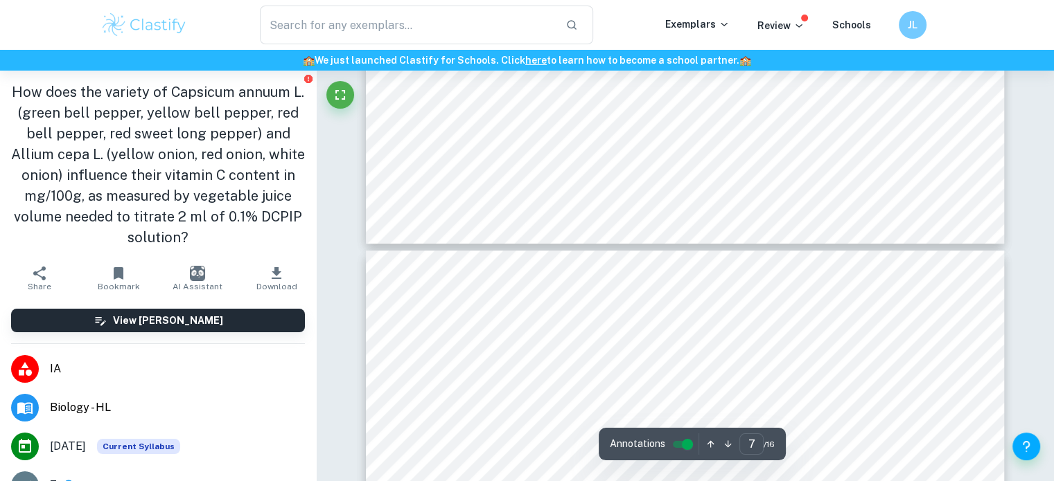
type input "6"
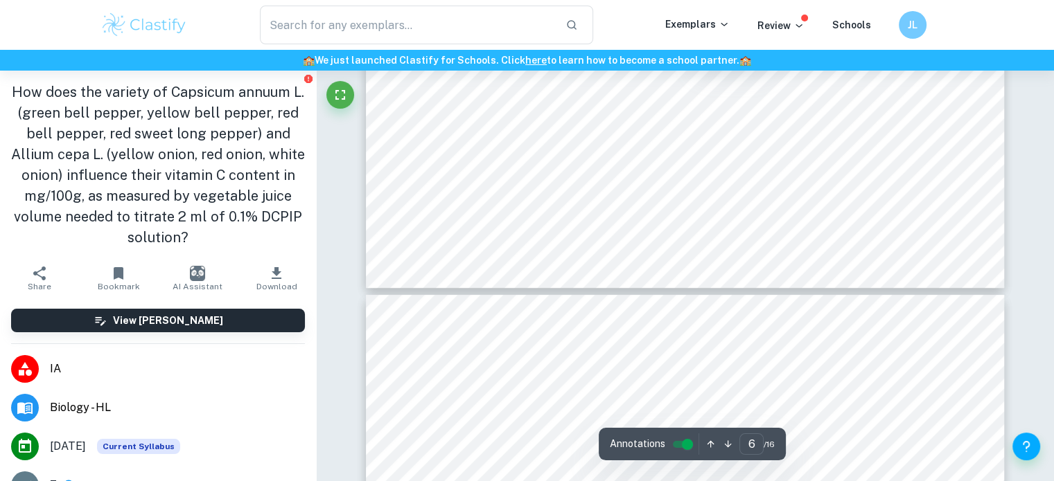
scroll to position [5339, 0]
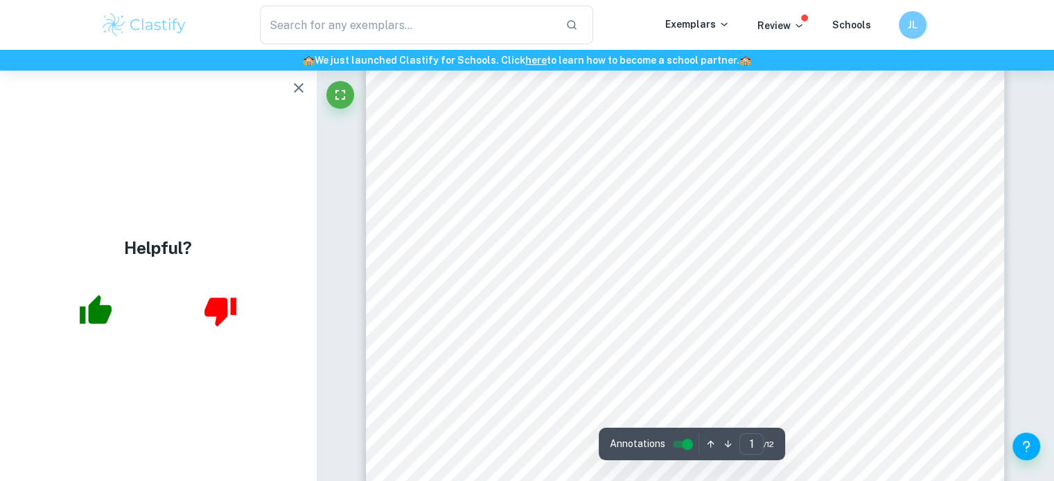
scroll to position [48, 0]
click at [425, 180] on div "Page 1 of 12 The effect of the varying the concentration of [MEDICAL_DATA] (vit…" at bounding box center [685, 487] width 639 height 903
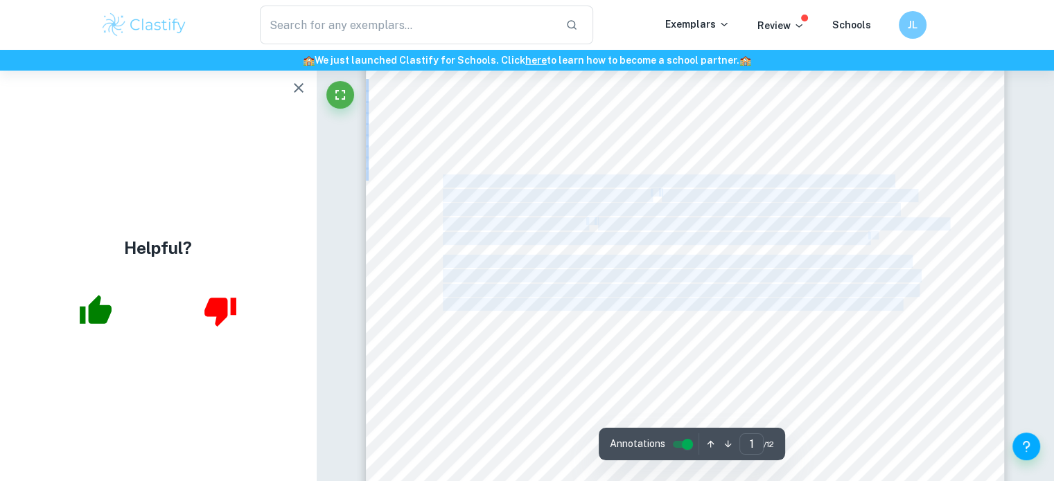
drag, startPoint x: 425, startPoint y: 180, endPoint x: 454, endPoint y: 181, distance: 29.8
click at [454, 181] on div "Page 1 of 12 The effect of the varying the concentration of [MEDICAL_DATA] (vit…" at bounding box center [685, 487] width 639 height 903
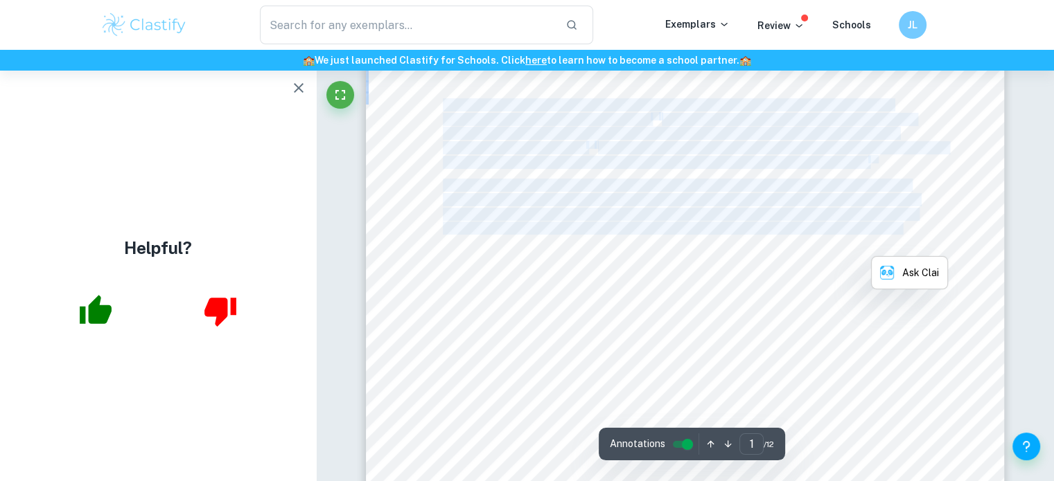
scroll to position [135, 0]
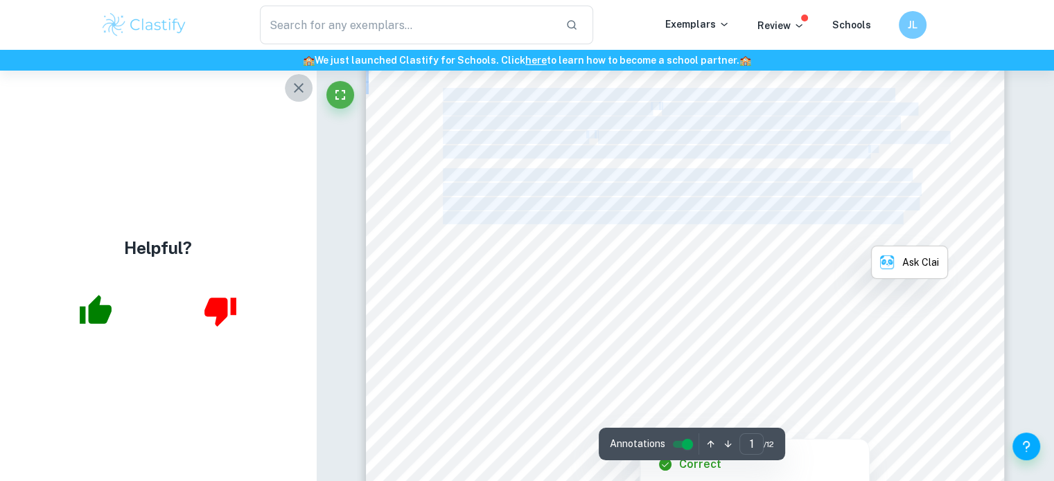
click at [296, 85] on icon "button" at bounding box center [299, 88] width 10 height 10
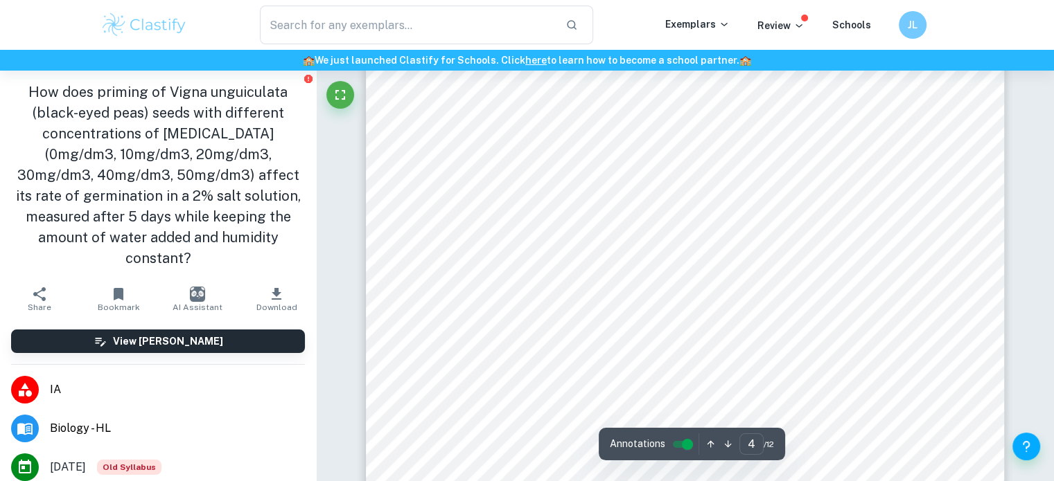
scroll to position [3173, 0]
click at [521, 232] on span "The solution was transferred to a 1000cm" at bounding box center [580, 226] width 199 height 12
drag, startPoint x: 521, startPoint y: 232, endPoint x: 547, endPoint y: 234, distance: 25.7
click at [547, 234] on div "Page 4 of 12 Table of apparatus and materials: Table 4: Table of materials for …" at bounding box center [685, 194] width 639 height 903
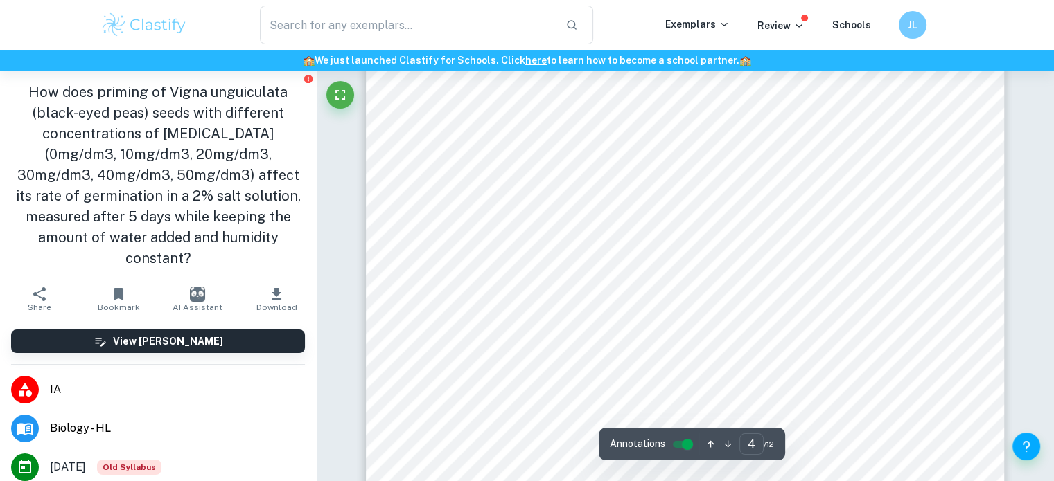
click at [497, 325] on span "Vigna unguiculata" at bounding box center [539, 320] width 87 height 12
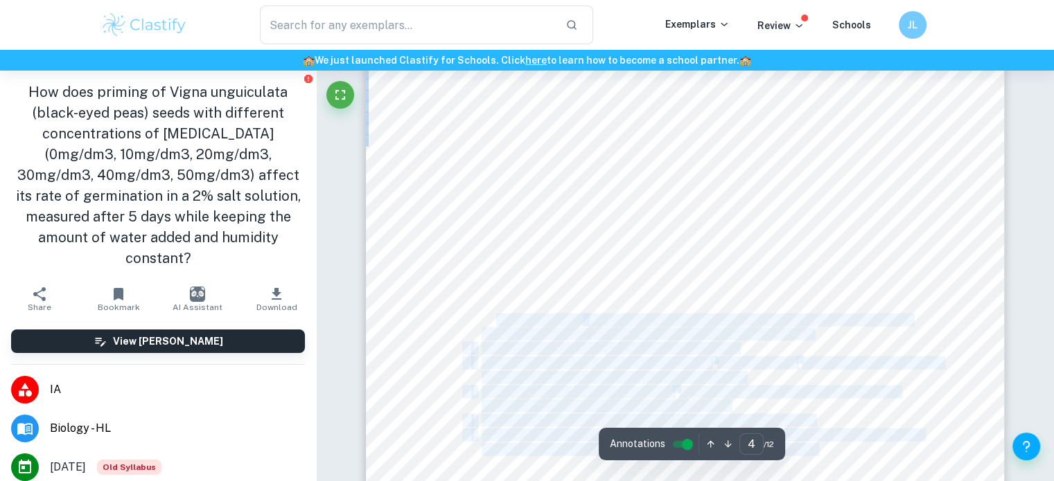
drag, startPoint x: 497, startPoint y: 325, endPoint x: 650, endPoint y: 308, distance: 154.7
click at [650, 308] on div "Page 4 of 12 Table of apparatus and materials: Table 4: Table of materials for …" at bounding box center [685, 109] width 639 height 903
click at [643, 325] on span "(black-eyed peas) seeds were measured with a 15cm ruler to ensure" at bounding box center [749, 320] width 326 height 12
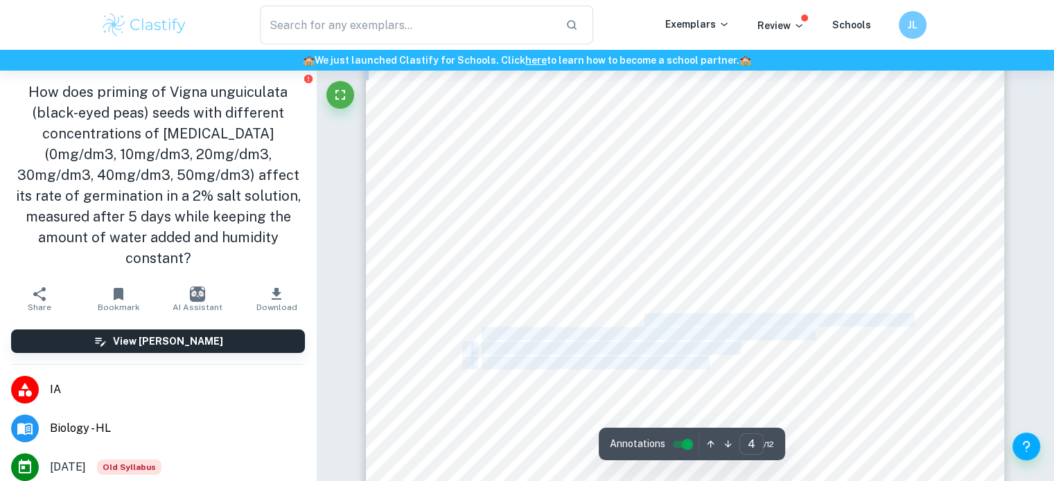
drag, startPoint x: 643, startPoint y: 325, endPoint x: 686, endPoint y: 360, distance: 55.7
click at [686, 360] on div "Page 4 of 12 Table of apparatus and materials: Table 4: Table of materials for …" at bounding box center [685, 109] width 639 height 903
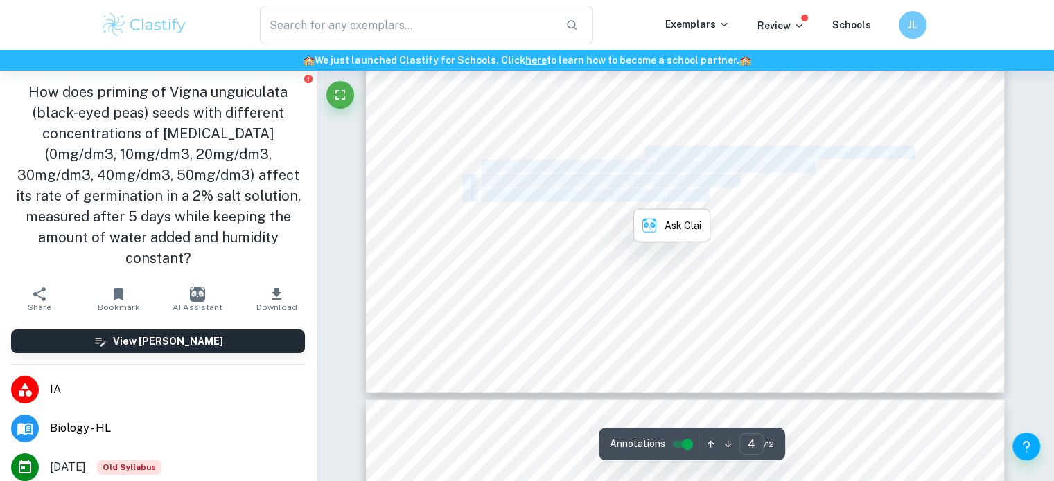
scroll to position [3427, 0]
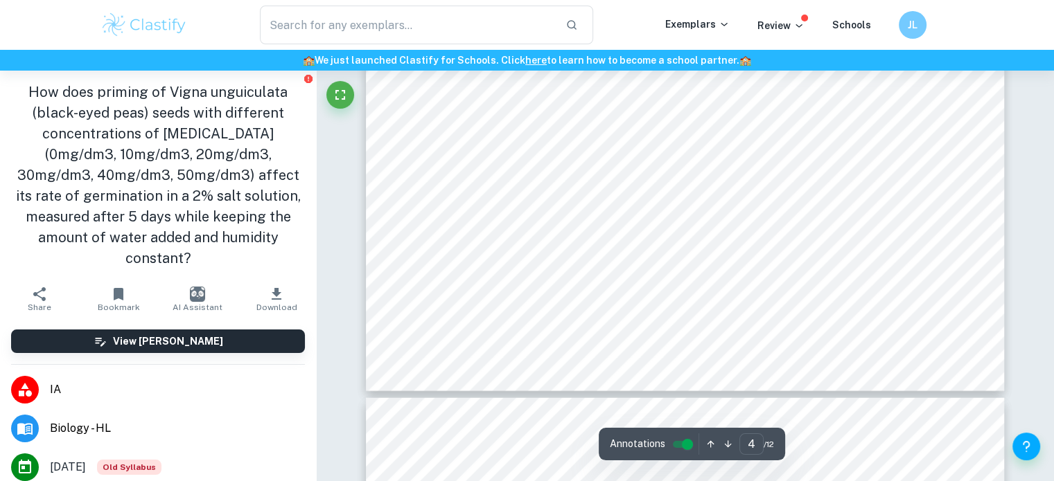
drag, startPoint x: 614, startPoint y: 289, endPoint x: 625, endPoint y: 239, distance: 50.9
click at [625, 239] on span "prevent the evaporation of water from the solution." at bounding box center [604, 237] width 247 height 12
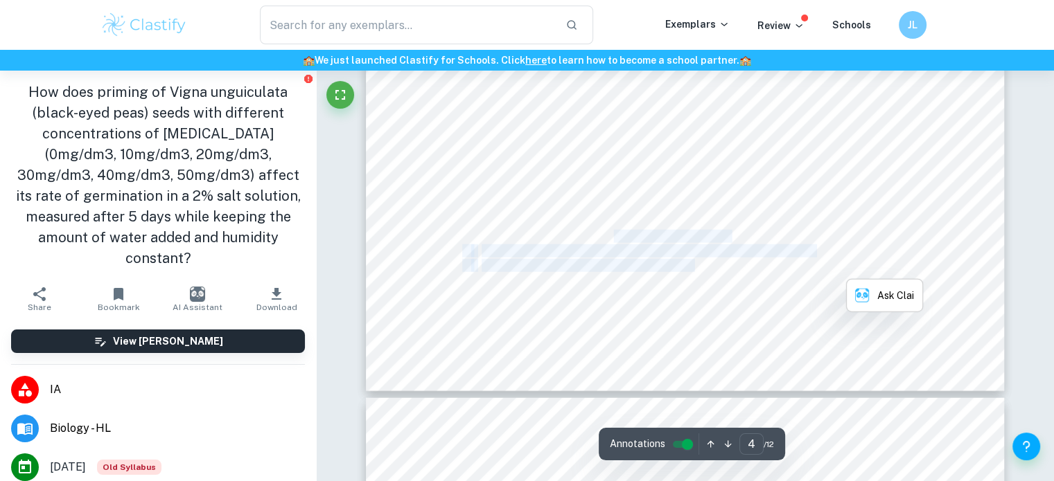
drag, startPoint x: 625, startPoint y: 239, endPoint x: 684, endPoint y: 269, distance: 66.9
click at [684, 269] on span "After 4 hours, the seeds were removed from the cotton pad and laid out on a pap…" at bounding box center [701, 266] width 441 height 12
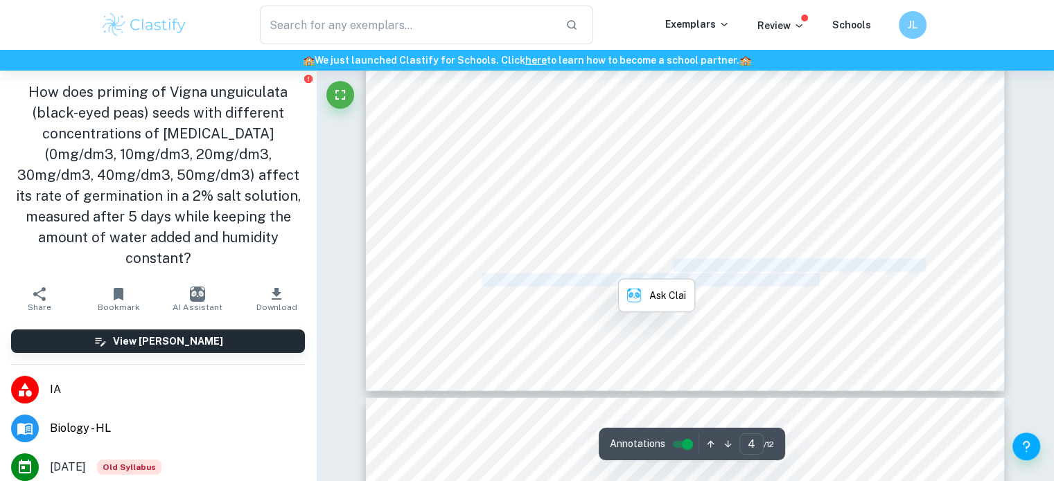
drag, startPoint x: 684, startPoint y: 269, endPoint x: 735, endPoint y: 301, distance: 59.4
type input "5"
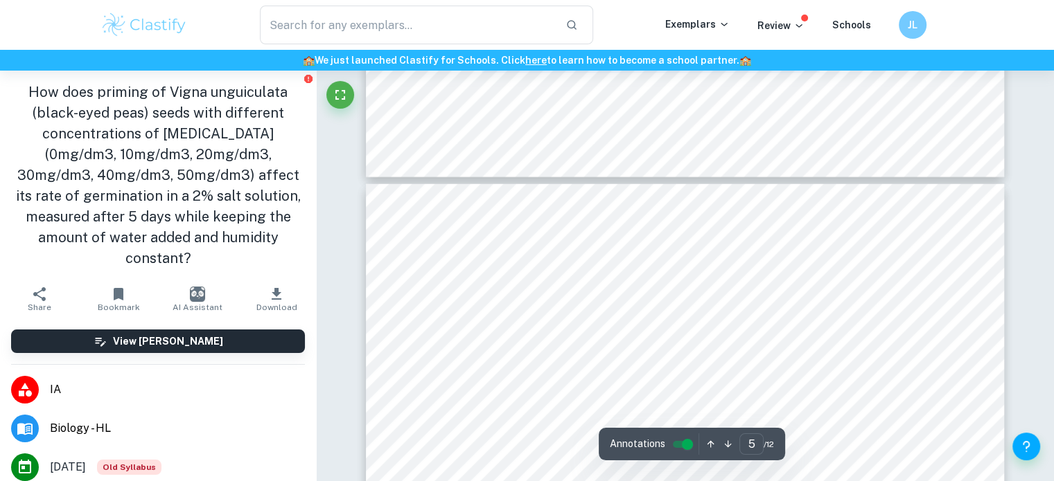
scroll to position [3642, 0]
click at [735, 301] on span "of the 2% salt solution and used to soak the" at bounding box center [821, 296] width 209 height 12
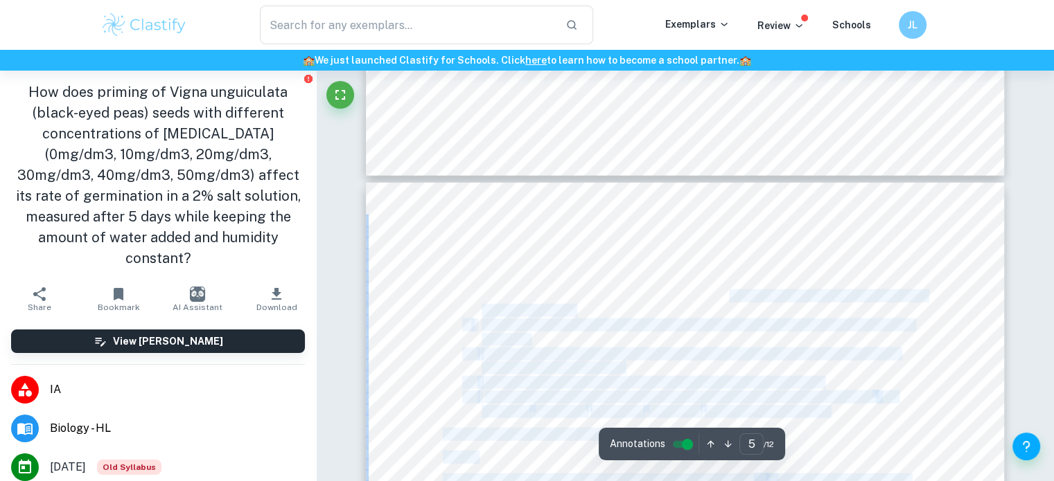
drag, startPoint x: 735, startPoint y: 301, endPoint x: 685, endPoint y: 373, distance: 88.2
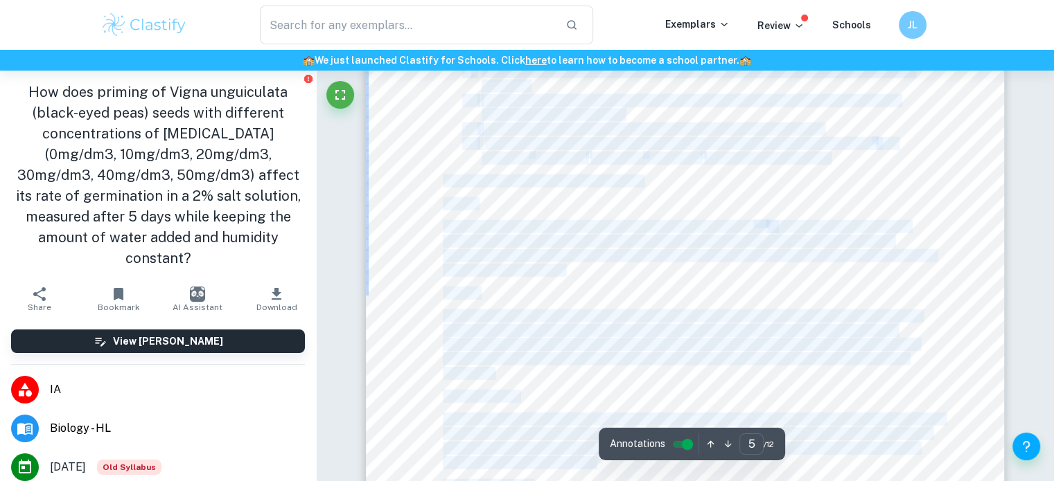
scroll to position [3896, 0]
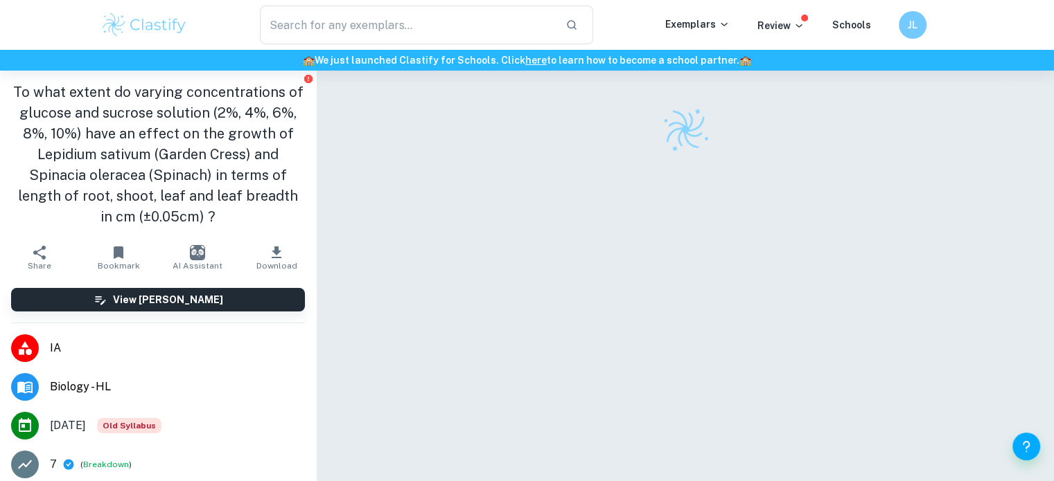
scroll to position [55, 0]
